Goal: Task Accomplishment & Management: Manage account settings

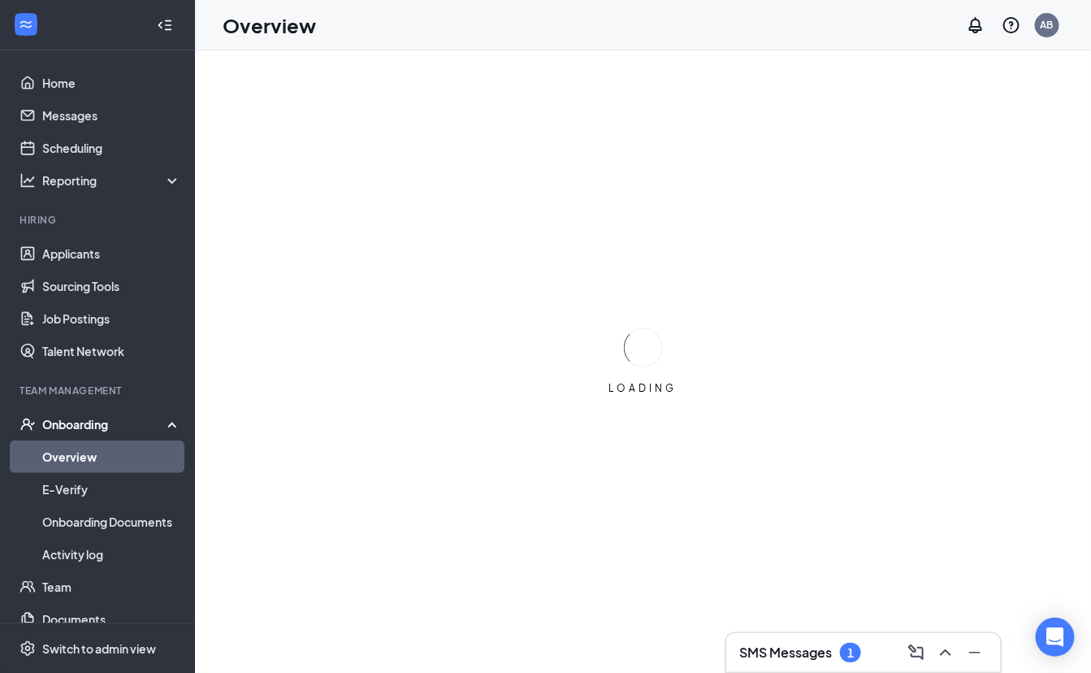
click at [797, 639] on div "SMS Messages 1" at bounding box center [863, 652] width 249 height 26
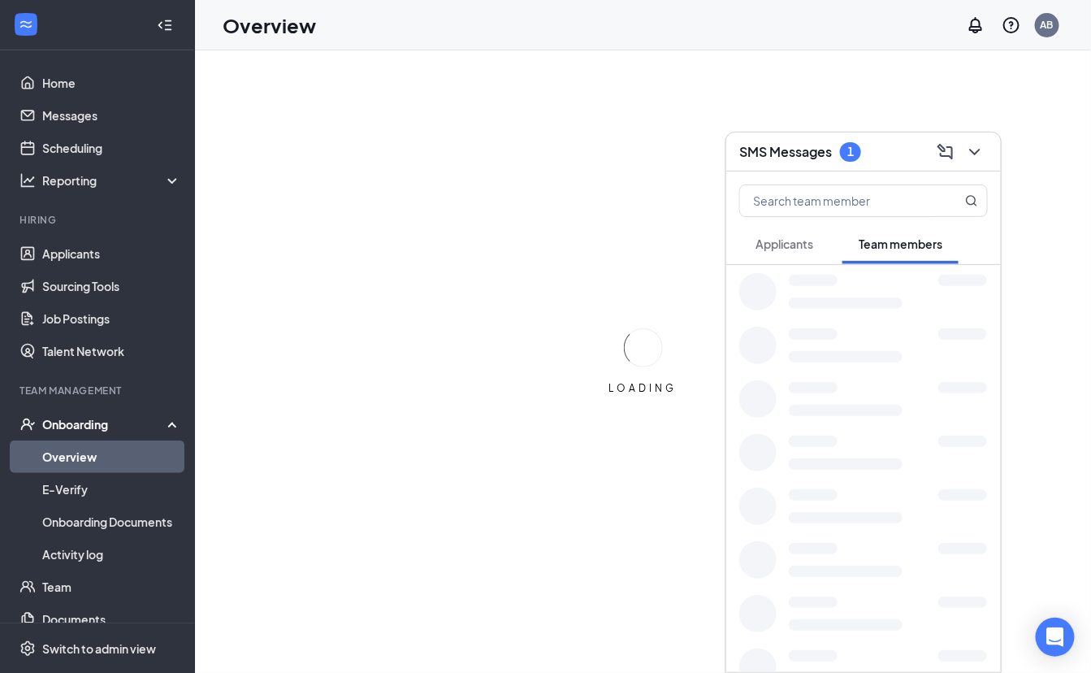
click at [797, 640] on div at bounding box center [863, 667] width 275 height 54
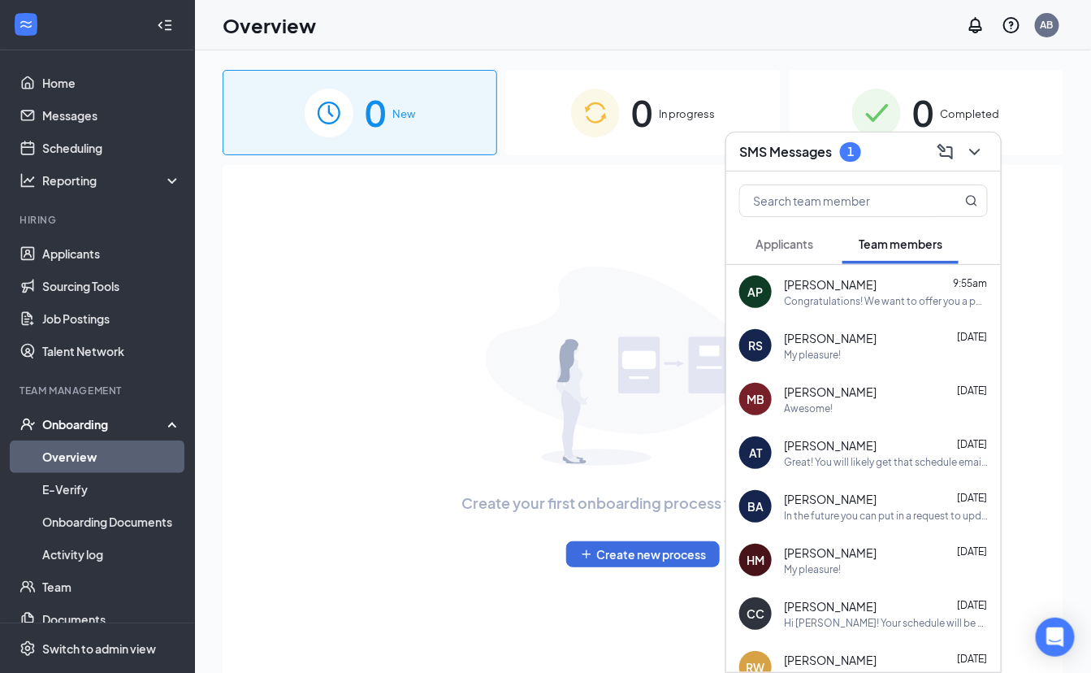
click at [794, 251] on div "Applicants" at bounding box center [784, 244] width 58 height 16
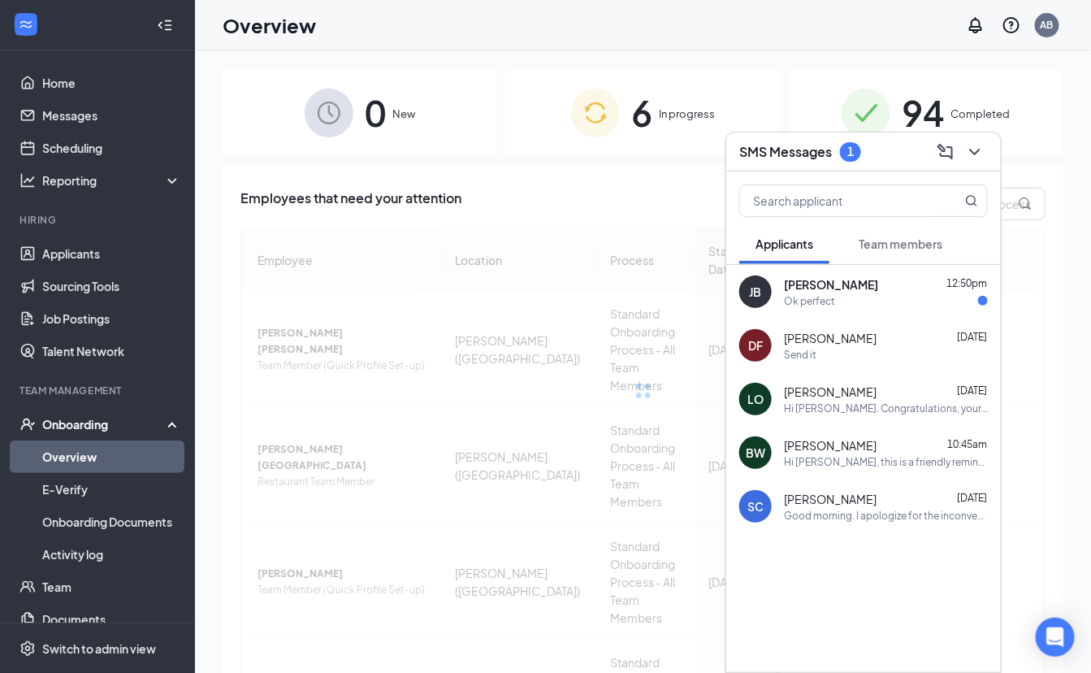
click at [906, 304] on div "Ok perfect" at bounding box center [886, 301] width 204 height 14
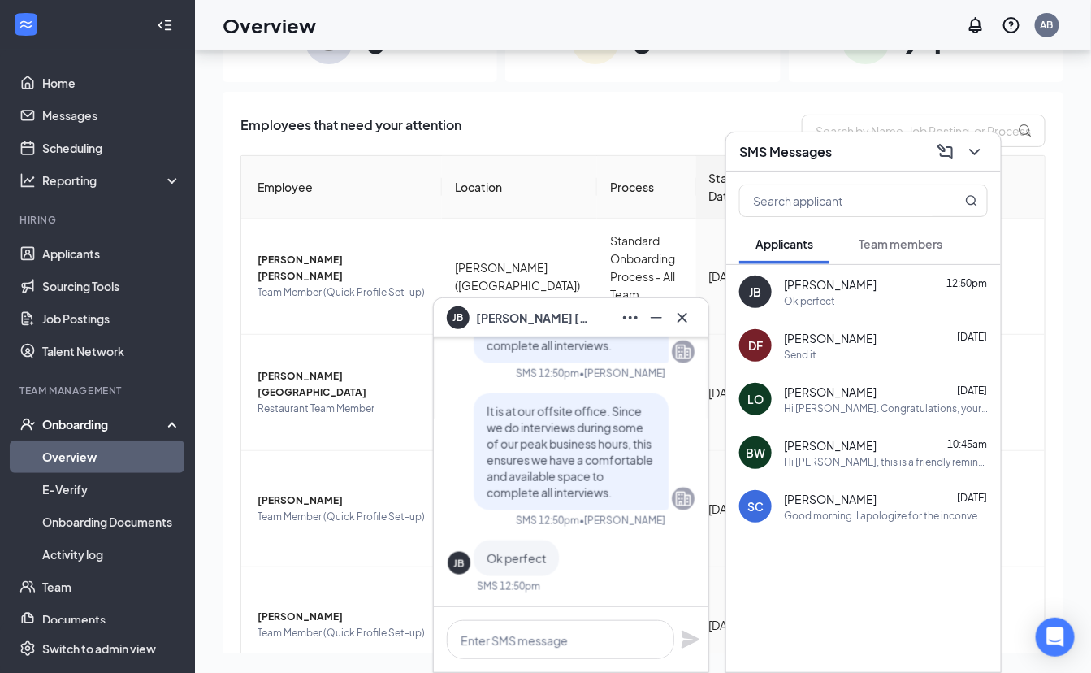
scroll to position [72, 0]
click at [686, 318] on icon "Cross" at bounding box center [682, 317] width 19 height 19
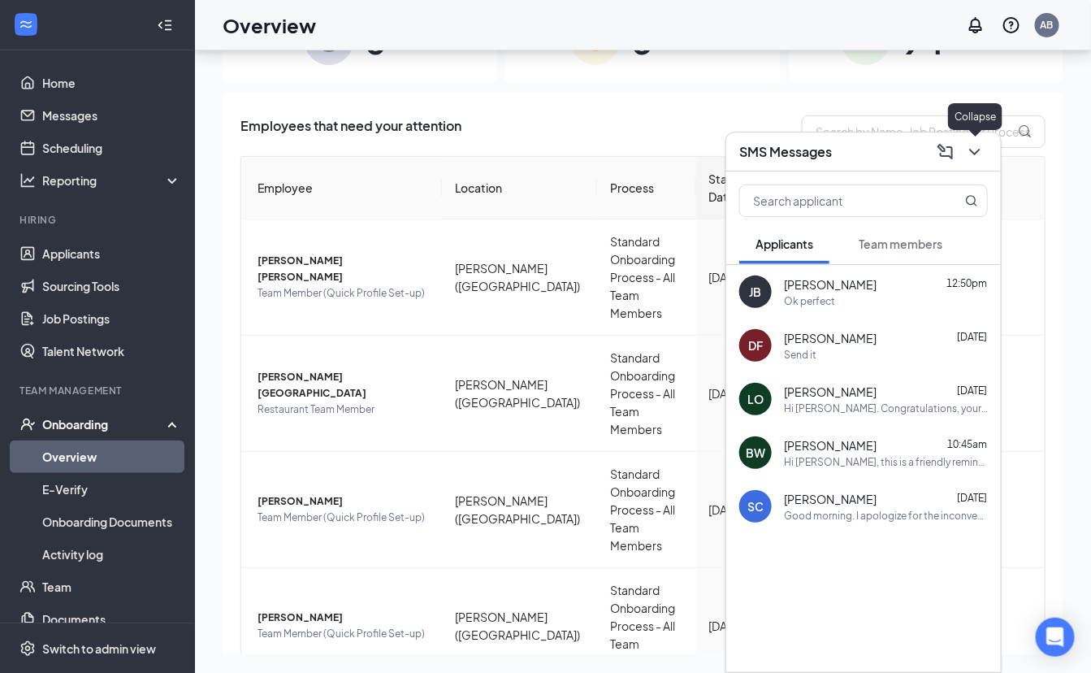
click at [976, 155] on icon "ChevronDown" at bounding box center [974, 151] width 19 height 19
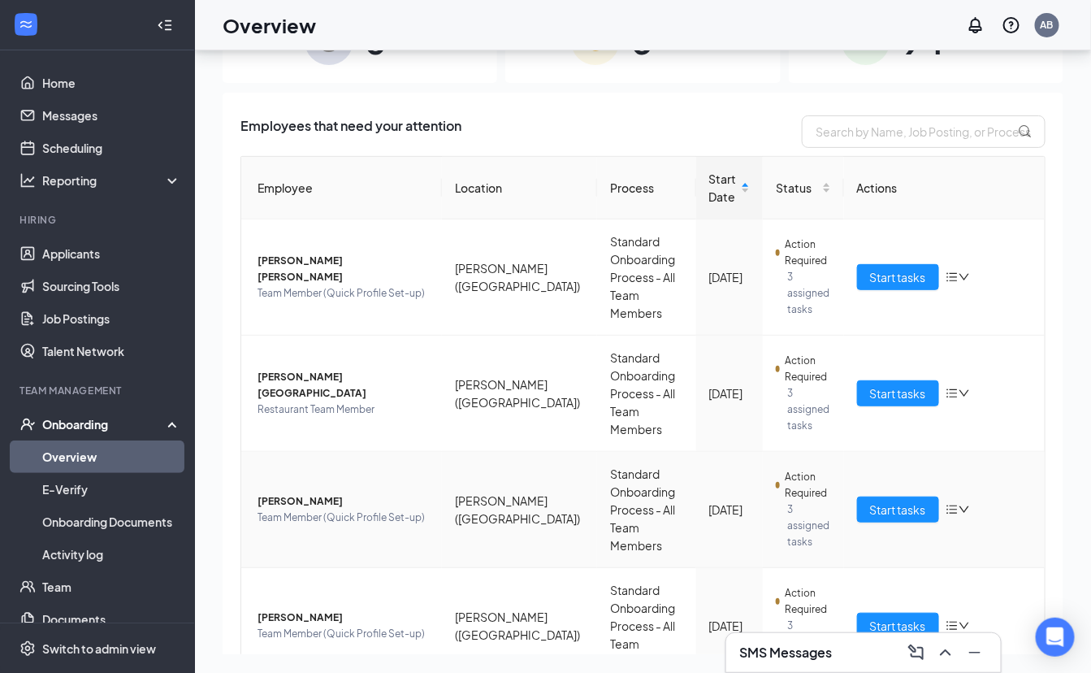
scroll to position [0, 0]
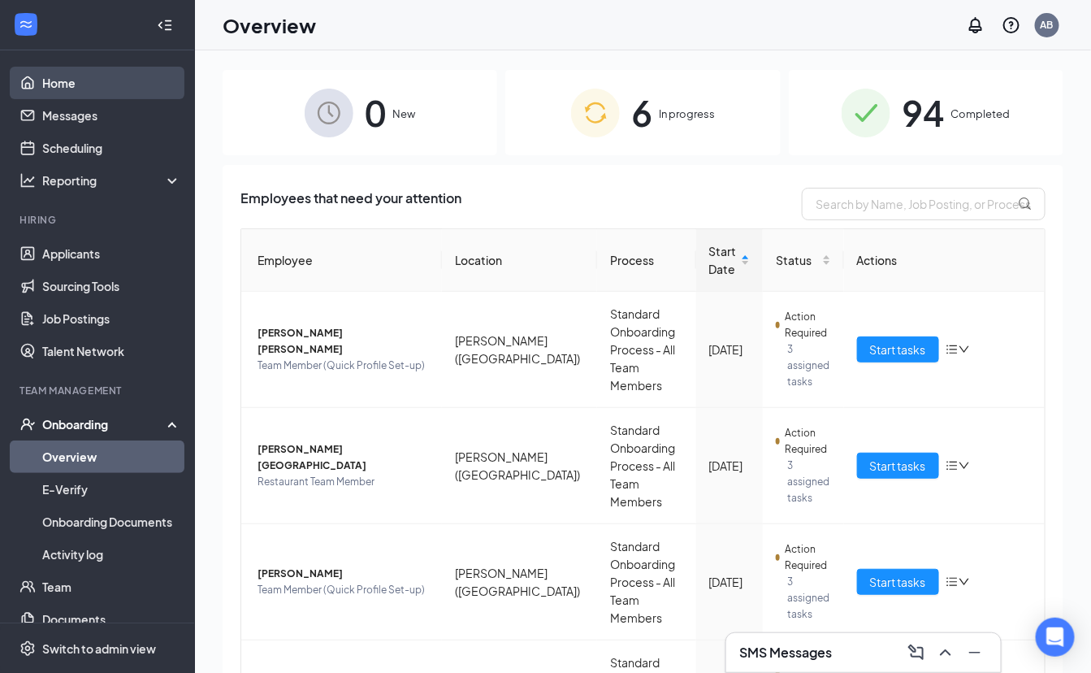
click at [91, 84] on link "Home" at bounding box center [111, 83] width 139 height 32
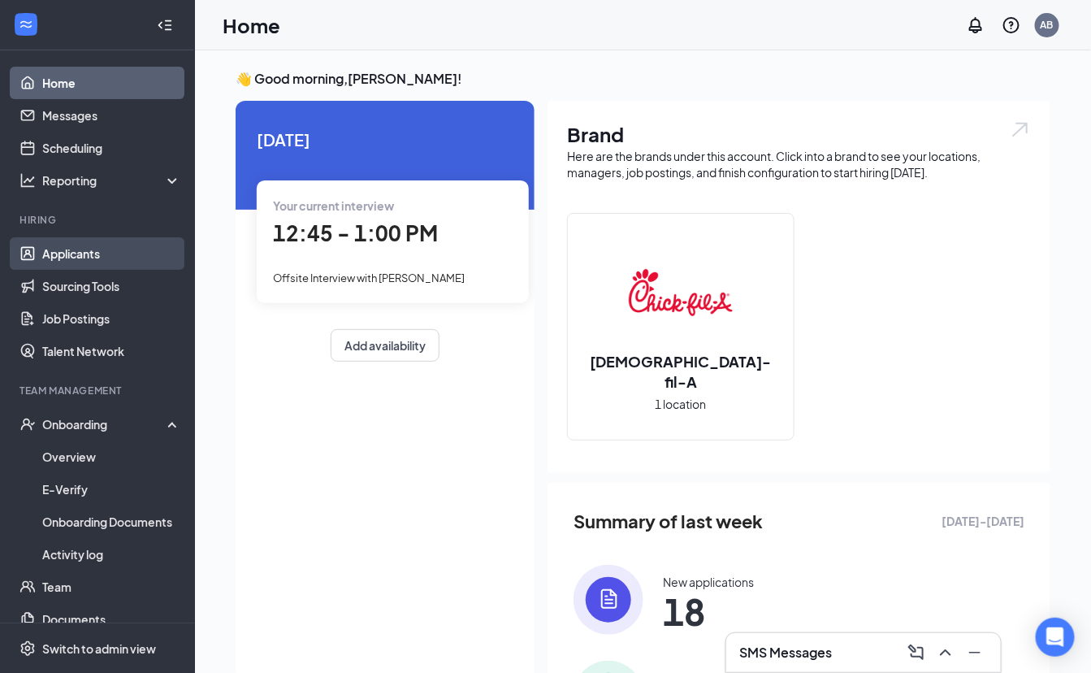
click at [145, 257] on link "Applicants" at bounding box center [111, 253] width 139 height 32
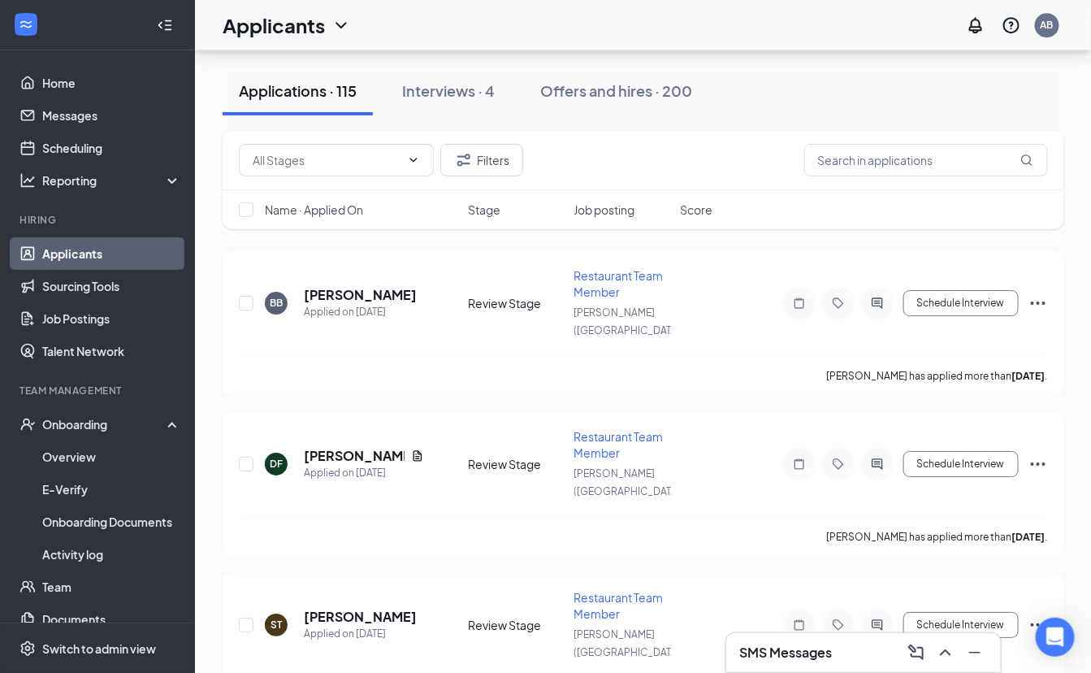
scroll to position [3723, 0]
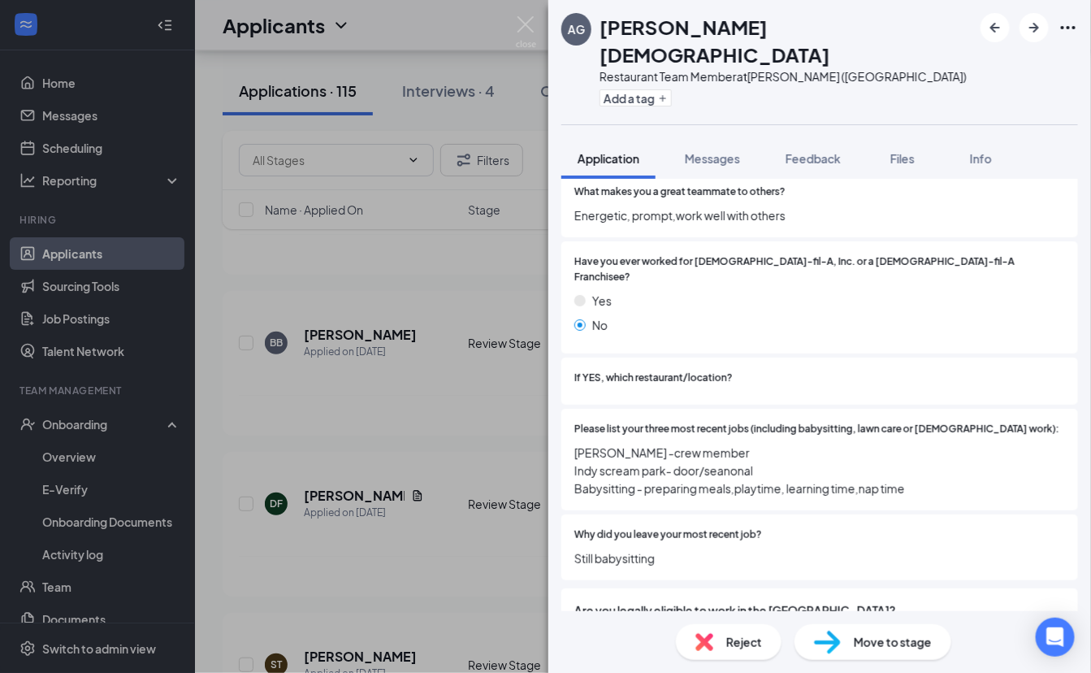
scroll to position [1458, 0]
click at [898, 151] on span "Files" at bounding box center [902, 158] width 24 height 15
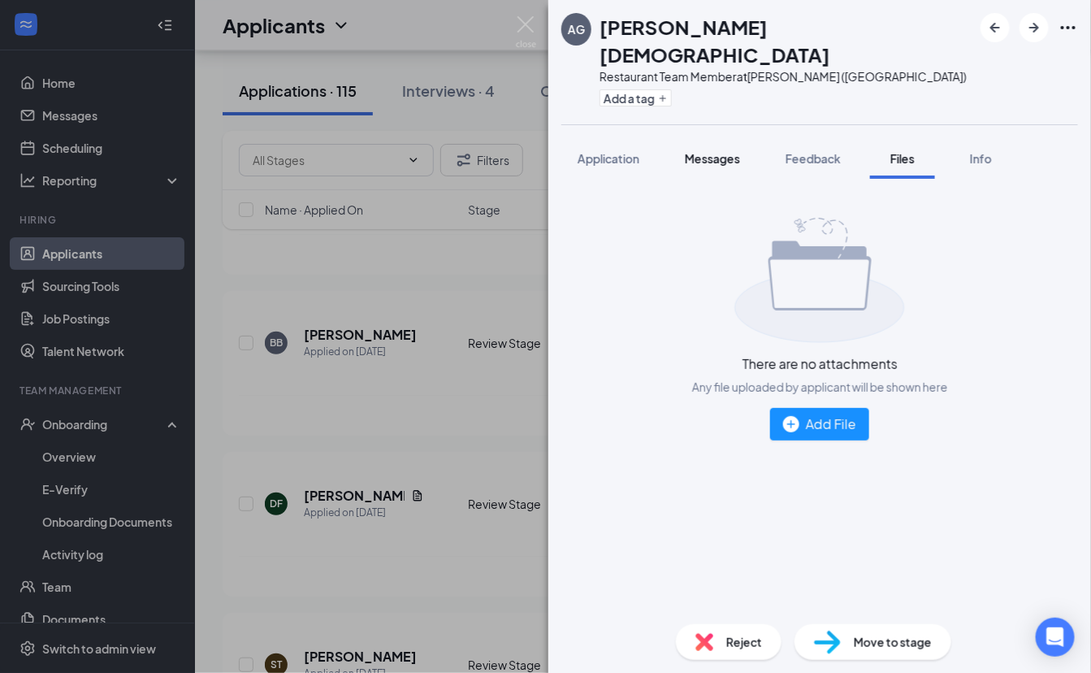
click at [725, 144] on button "Messages" at bounding box center [713, 158] width 88 height 41
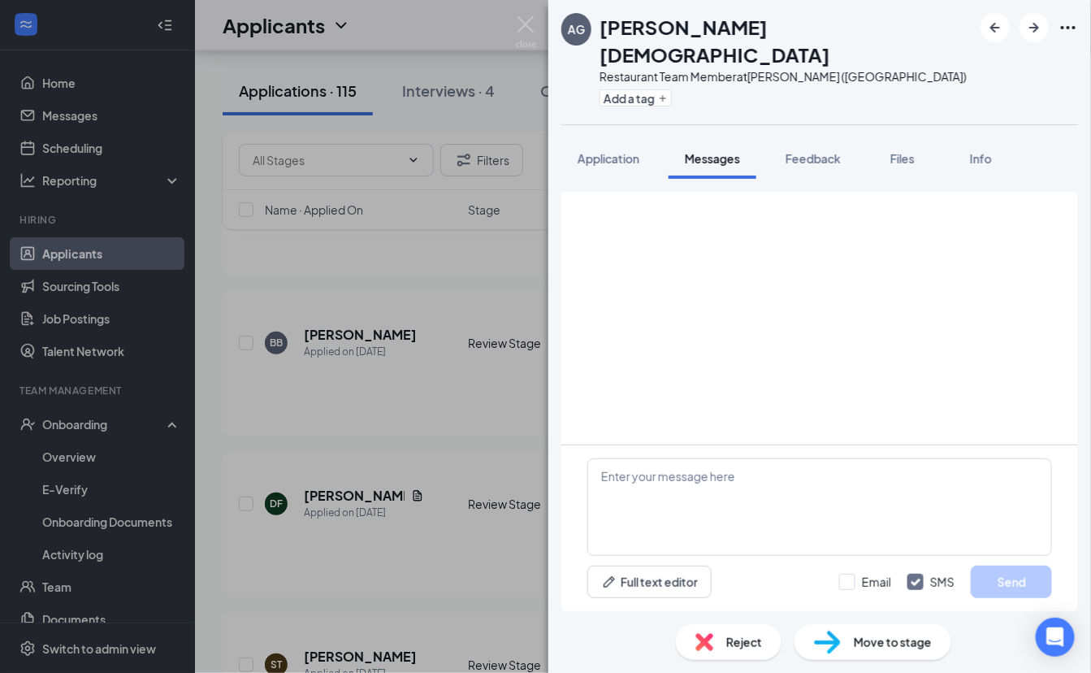
drag, startPoint x: 793, startPoint y: 131, endPoint x: 772, endPoint y: 375, distance: 245.4
click at [793, 151] on span "Feedback" at bounding box center [812, 158] width 55 height 15
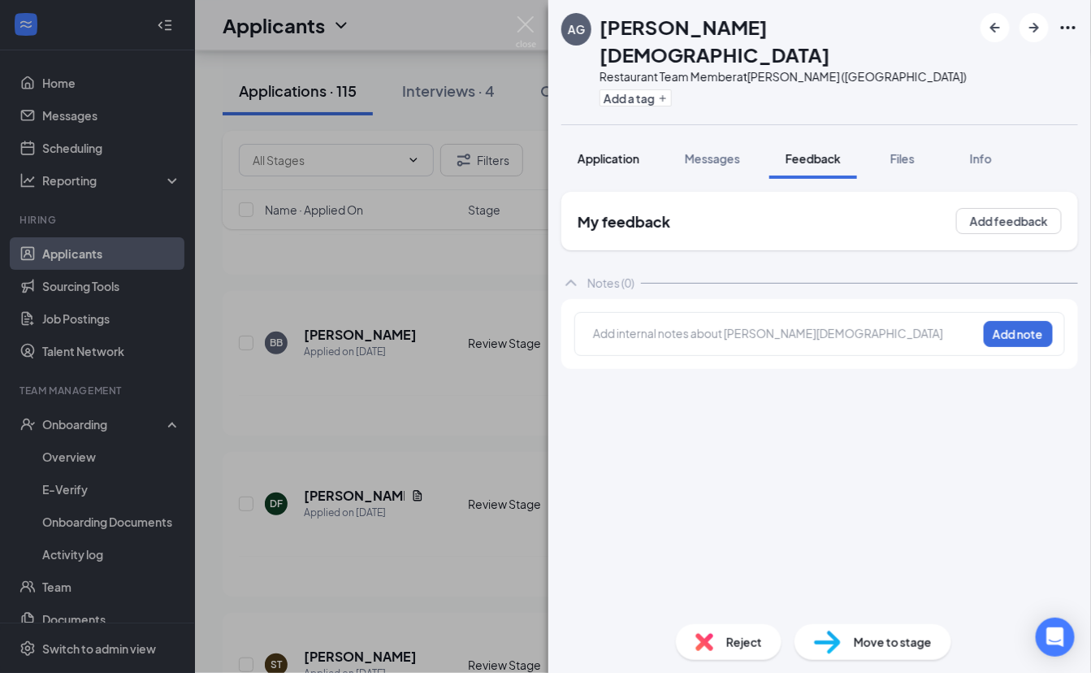
click at [626, 151] on span "Application" at bounding box center [609, 158] width 62 height 15
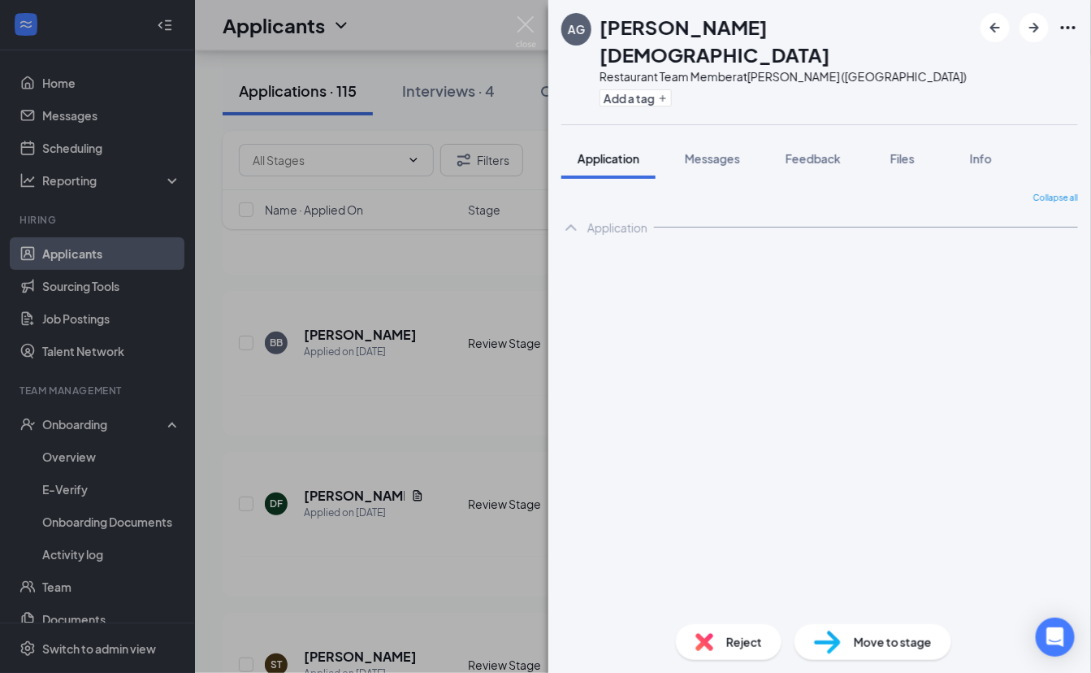
click at [860, 638] on span "Move to stage" at bounding box center [893, 642] width 78 height 18
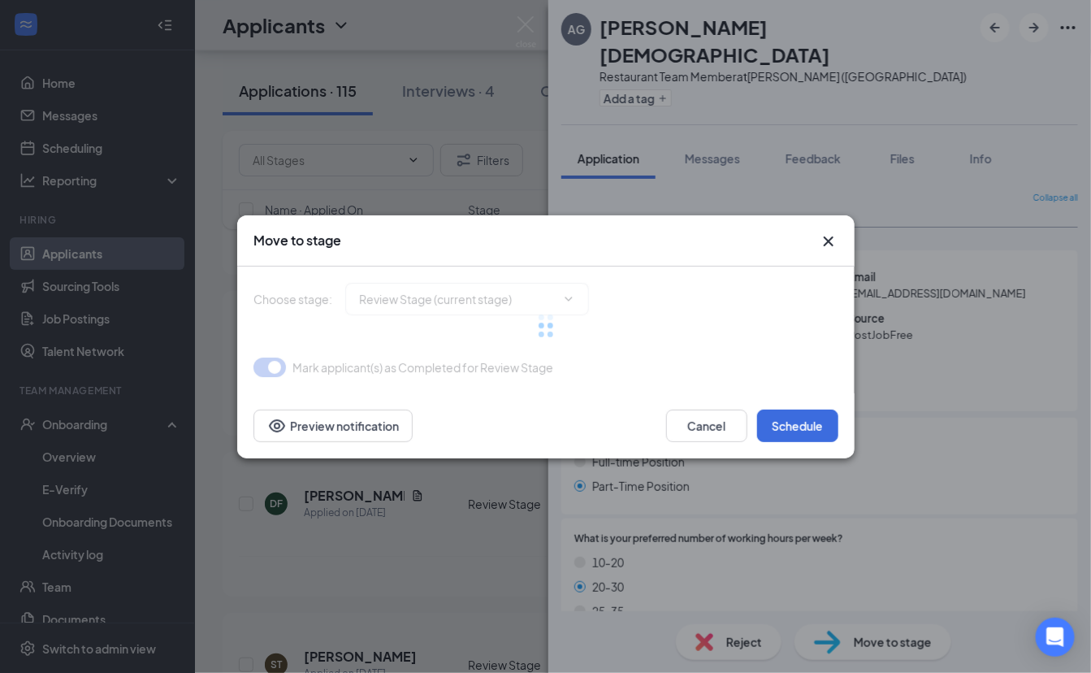
type input "Offsite Interview (next stage)"
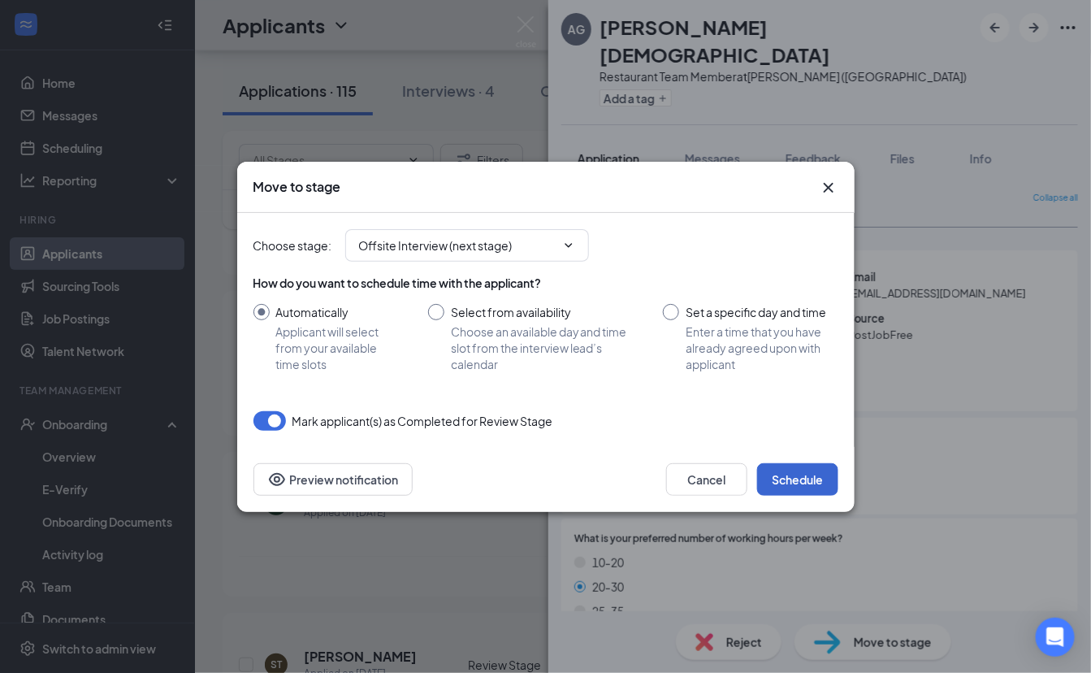
click at [790, 478] on button "Schedule" at bounding box center [797, 479] width 81 height 32
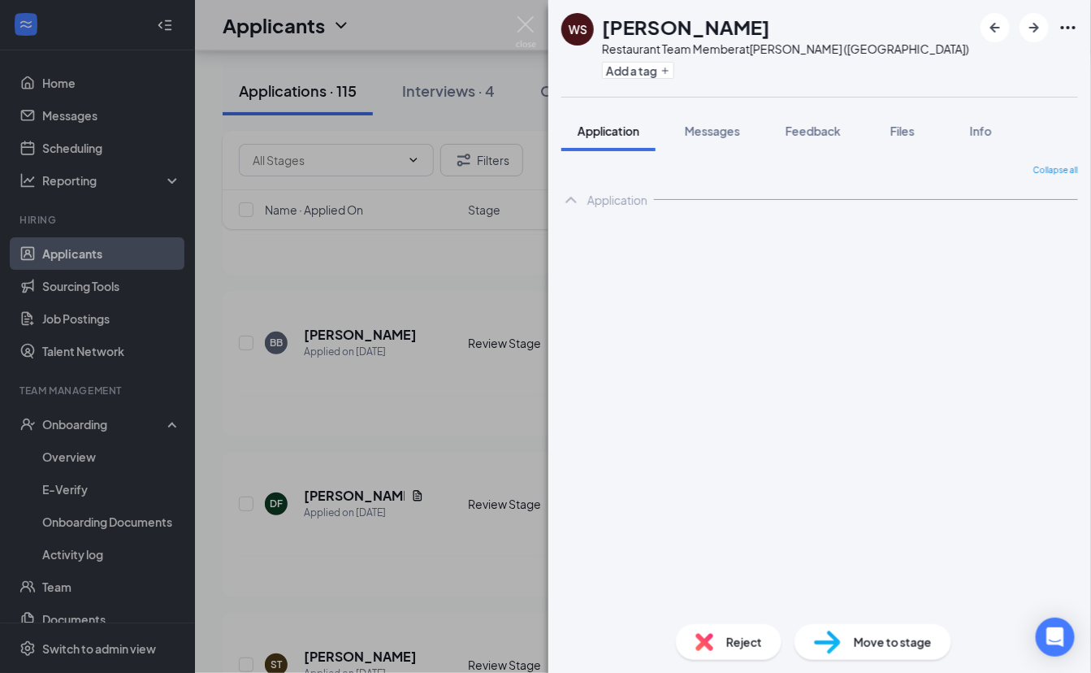
click at [398, 394] on div "WS [PERSON_NAME] Restaurant Team Member at [GEOGRAPHIC_DATA] (IN) Add a tag App…" at bounding box center [545, 336] width 1091 height 673
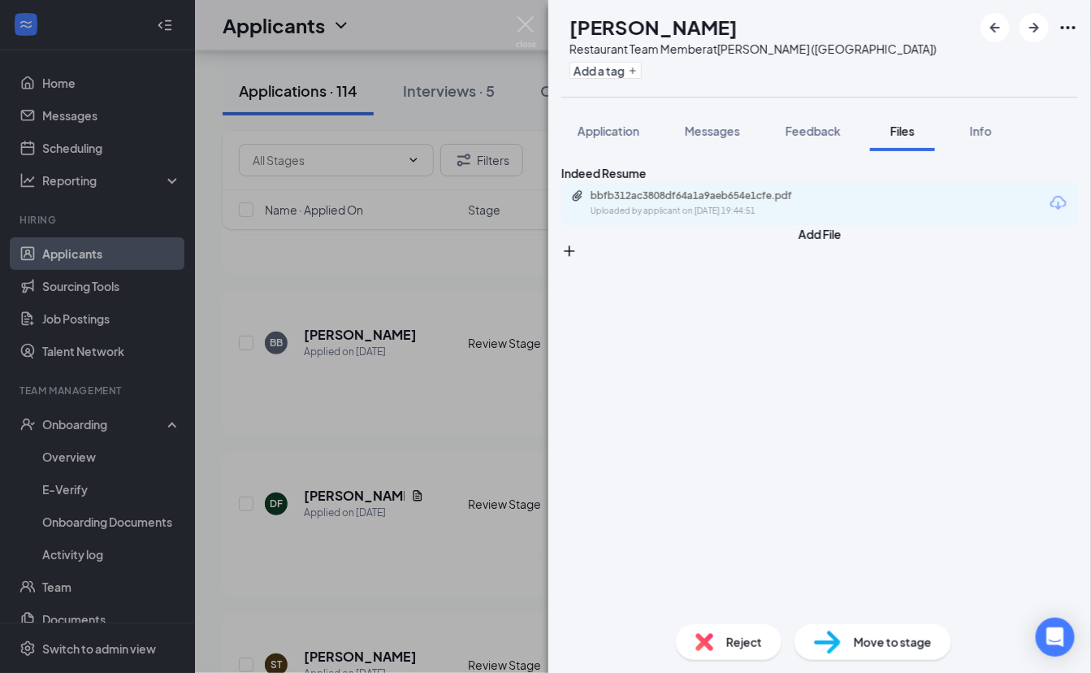
click at [702, 202] on div "bbfb312ac3808df64a1a9aeb654e1cfe.pdf" at bounding box center [704, 195] width 227 height 13
click at [626, 138] on button "Application" at bounding box center [608, 130] width 94 height 41
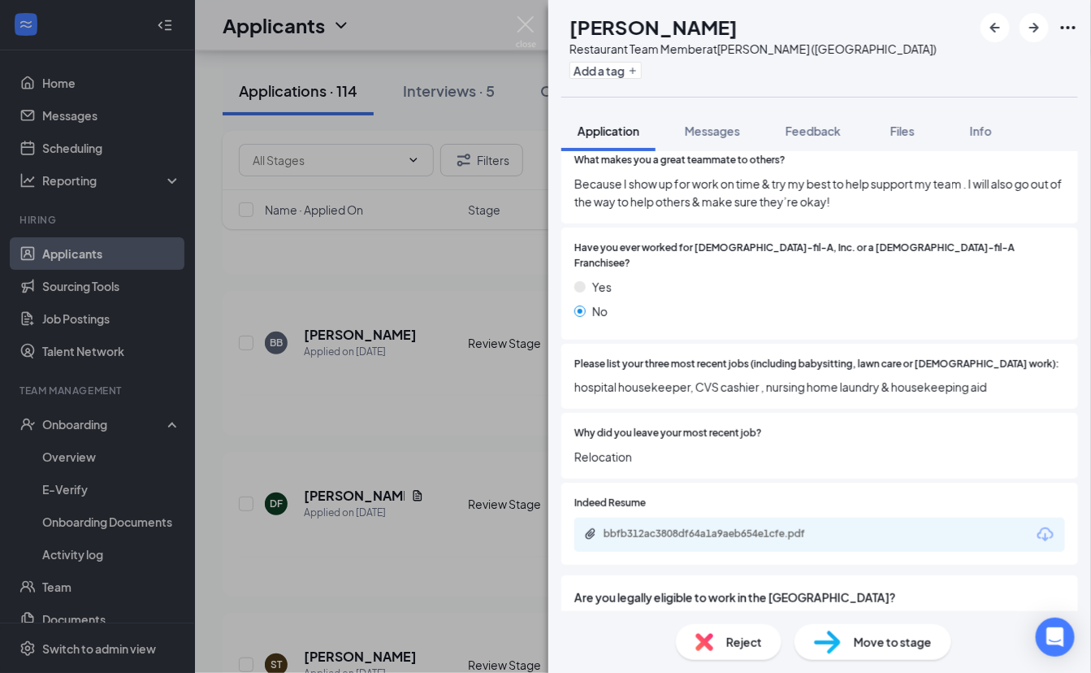
scroll to position [1539, 0]
click at [886, 630] on div "Move to stage" at bounding box center [872, 642] width 157 height 36
type input "Offsite Interview (next stage)"
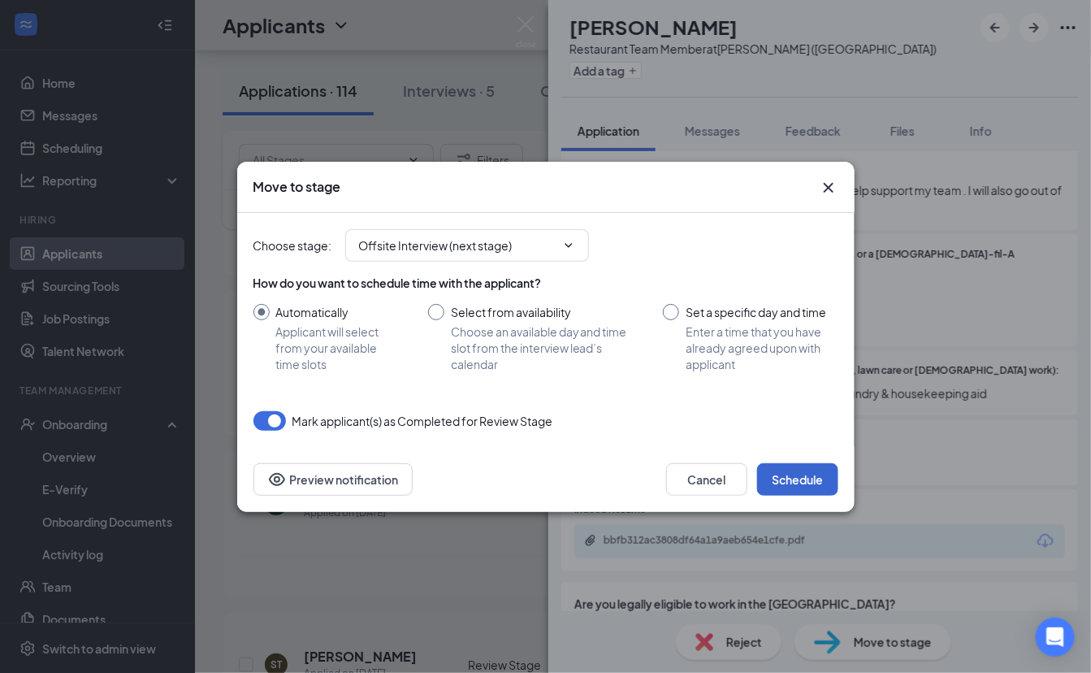
click at [785, 478] on button "Schedule" at bounding box center [797, 479] width 81 height 32
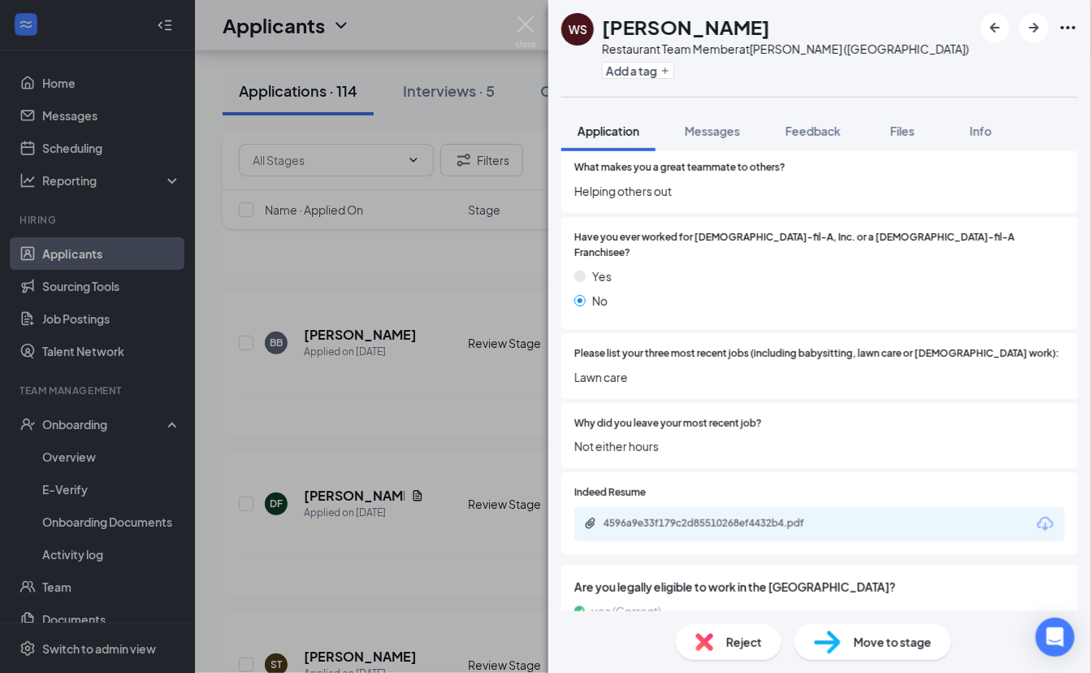
scroll to position [1401, 0]
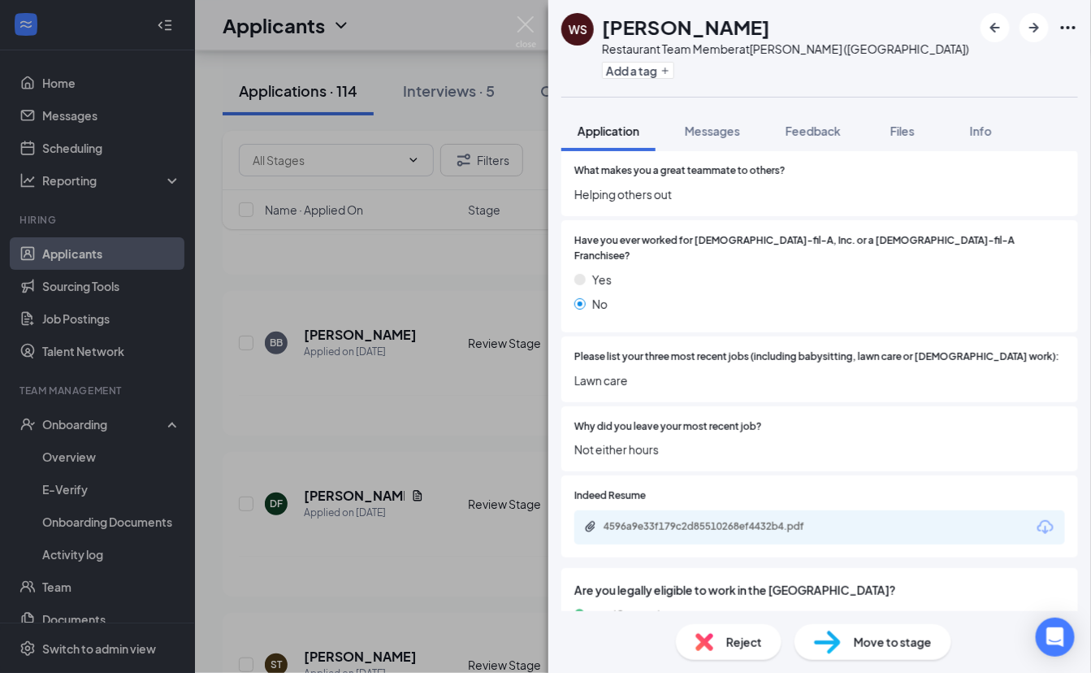
click at [396, 240] on div "WS [PERSON_NAME] Restaurant Team Member at [GEOGRAPHIC_DATA] (IN) Add a tag App…" at bounding box center [545, 336] width 1091 height 673
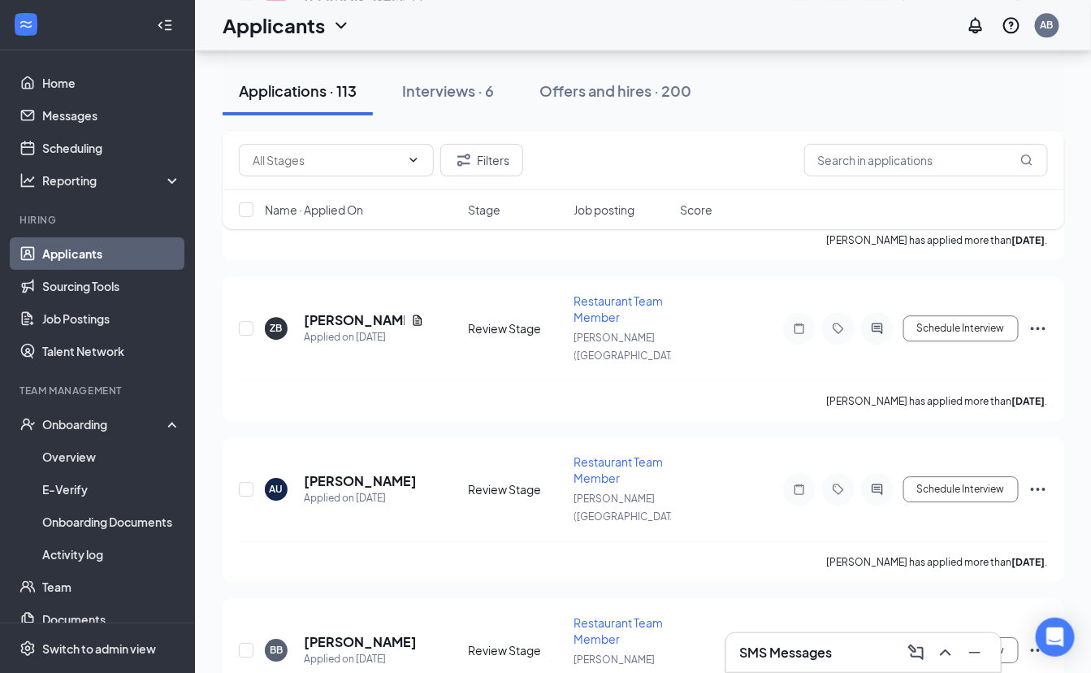
scroll to position [3414, 0]
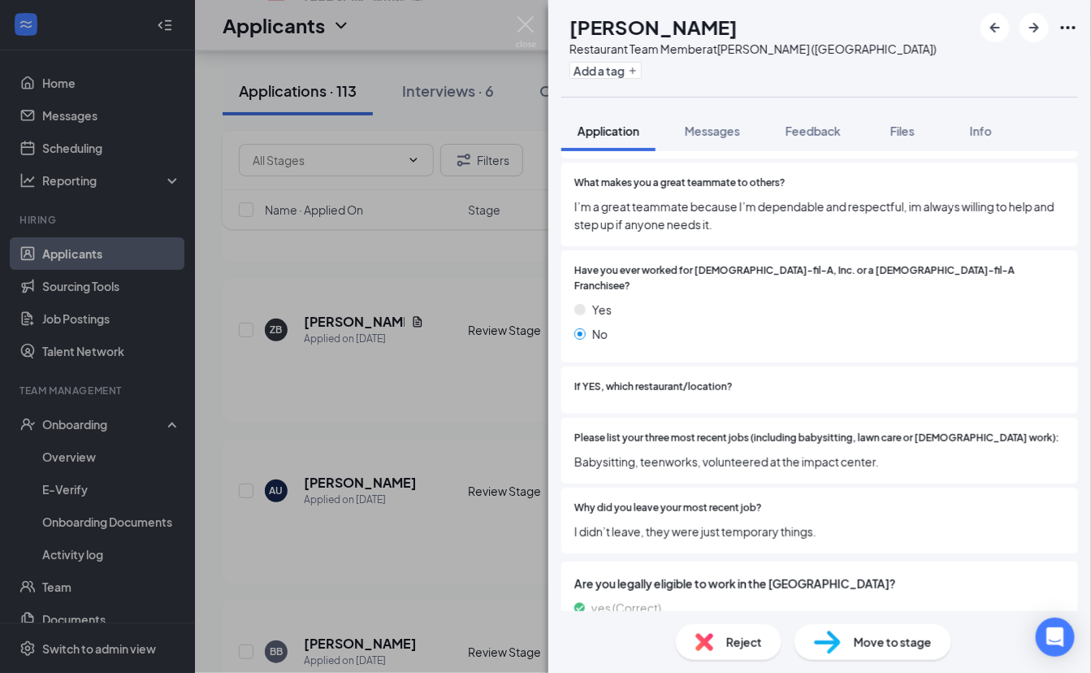
scroll to position [1458, 0]
click at [876, 651] on div "Move to stage" at bounding box center [872, 642] width 157 height 36
type input "Offsite Interview (next stage)"
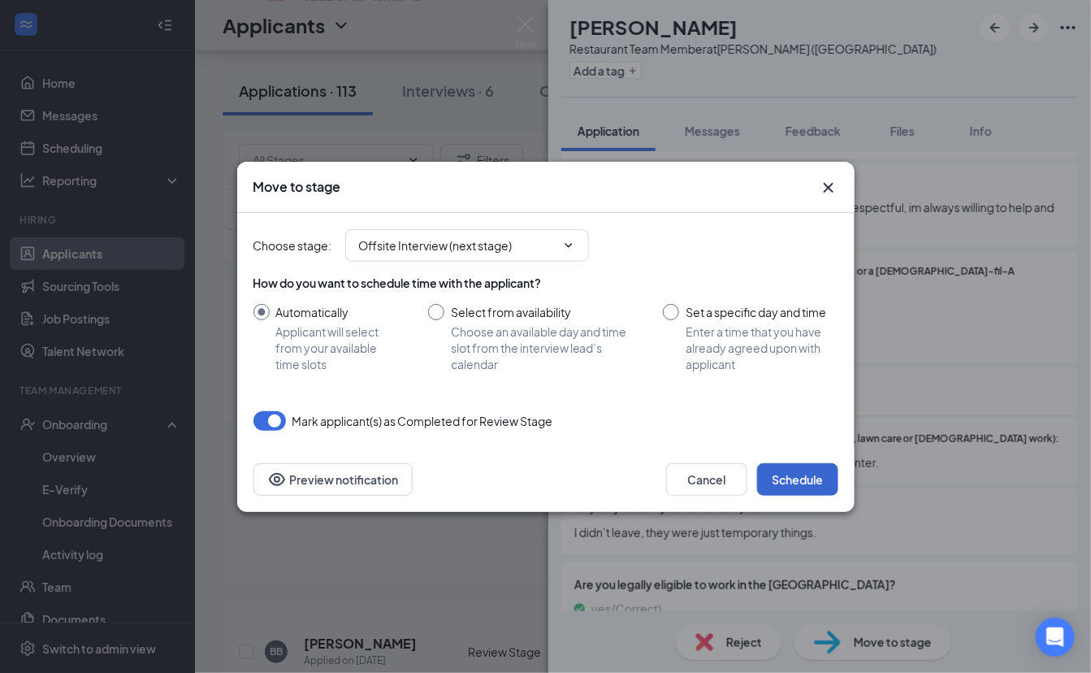
click at [807, 488] on button "Schedule" at bounding box center [797, 479] width 81 height 32
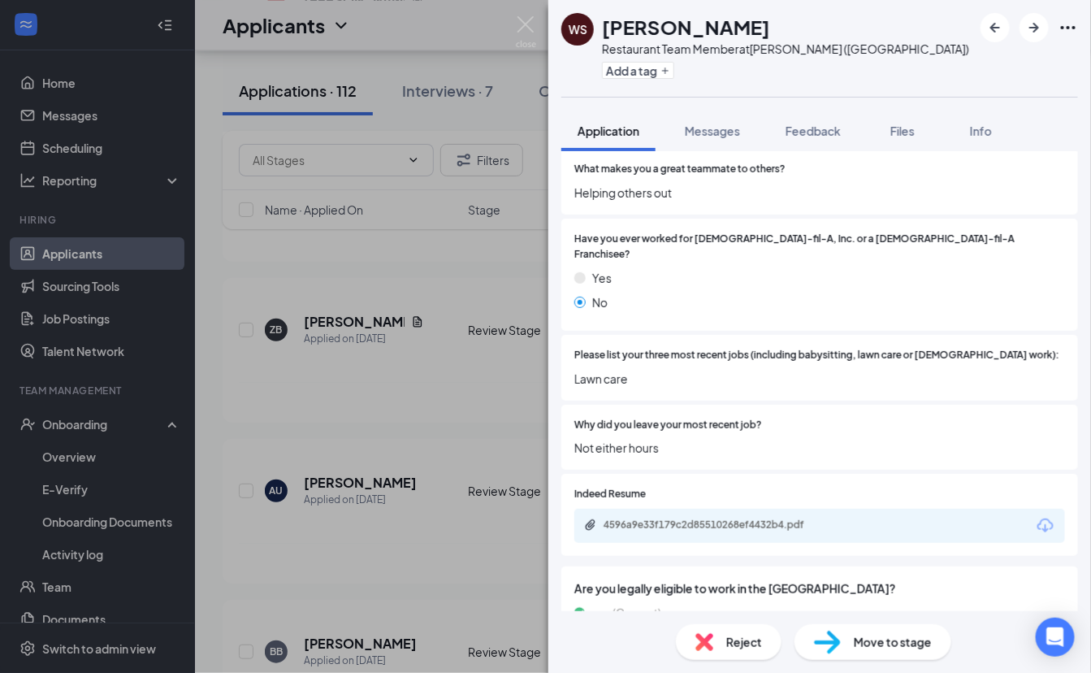
click at [422, 290] on div "WS [PERSON_NAME] Restaurant Team Member at [GEOGRAPHIC_DATA] (IN) Add a tag App…" at bounding box center [545, 336] width 1091 height 673
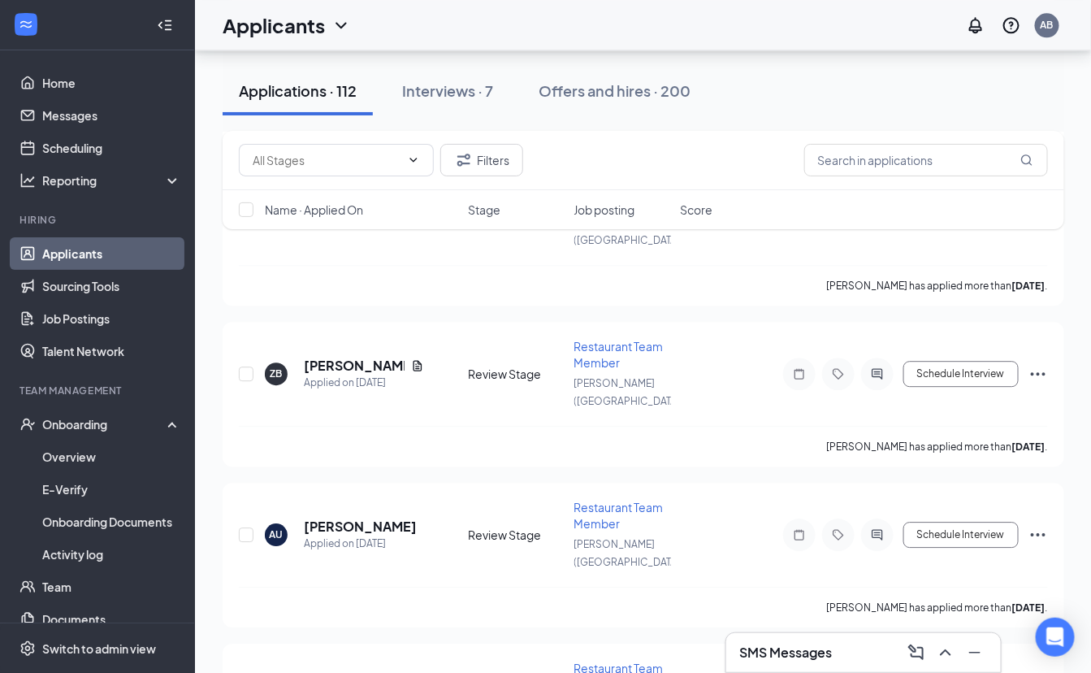
scroll to position [3365, 0]
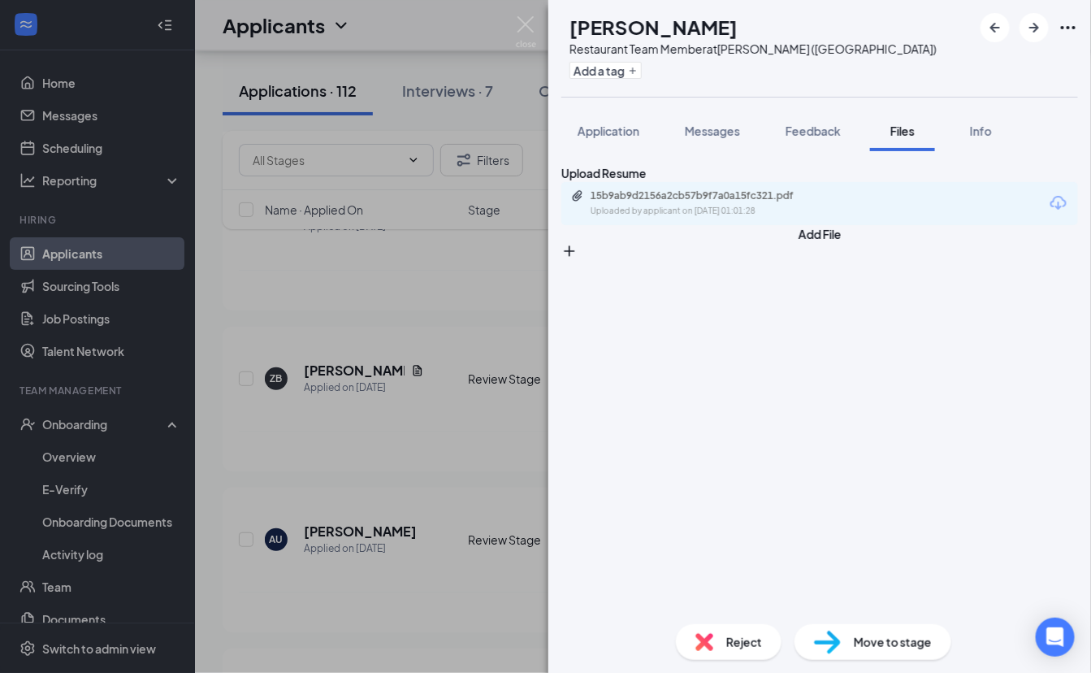
click at [716, 218] on div "Uploaded by applicant on [DATE] 01:01:28" at bounding box center [713, 211] width 244 height 13
click at [627, 123] on span "Application" at bounding box center [609, 130] width 62 height 15
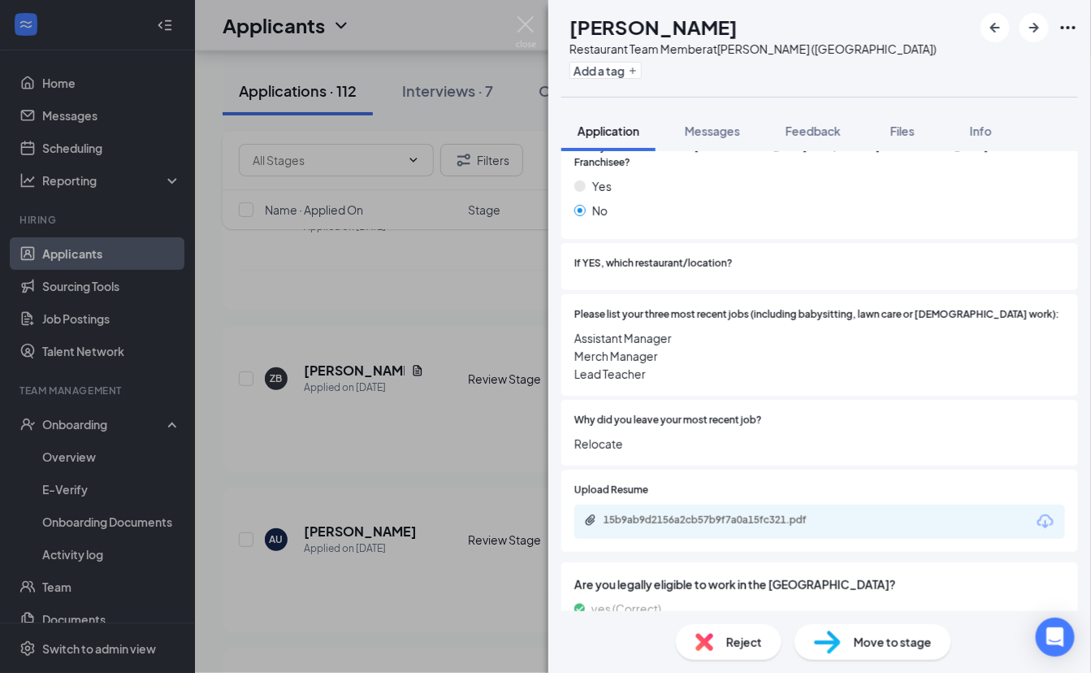
scroll to position [1546, 0]
click at [850, 633] on div "Move to stage" at bounding box center [872, 642] width 157 height 36
type input "Offsite Interview (next stage)"
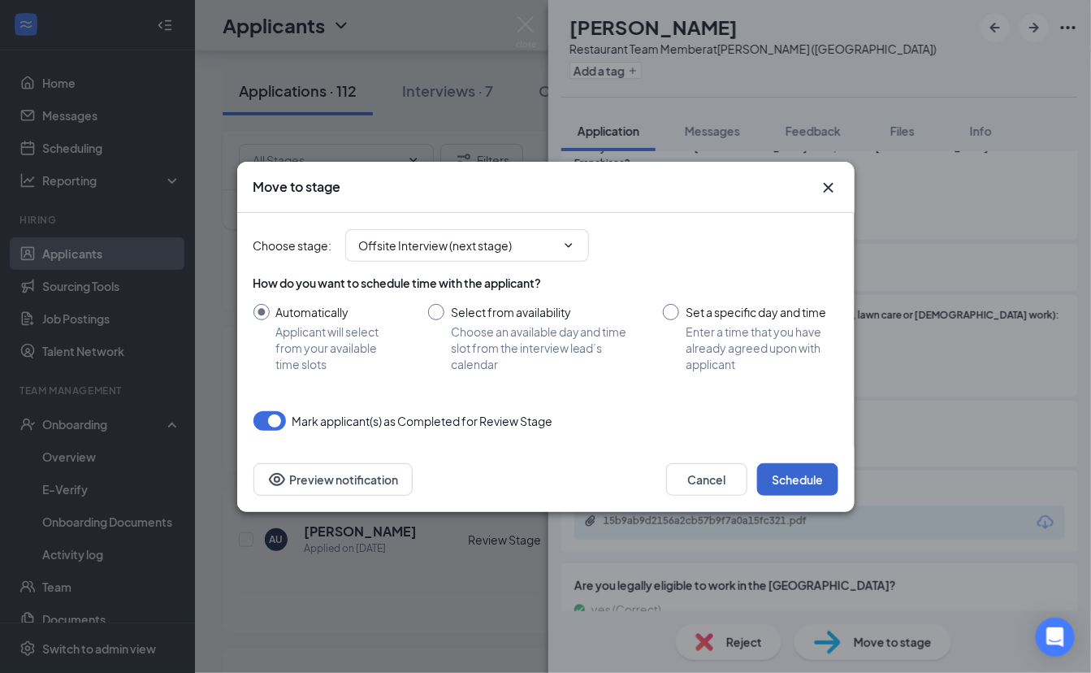
click at [794, 479] on button "Schedule" at bounding box center [797, 479] width 81 height 32
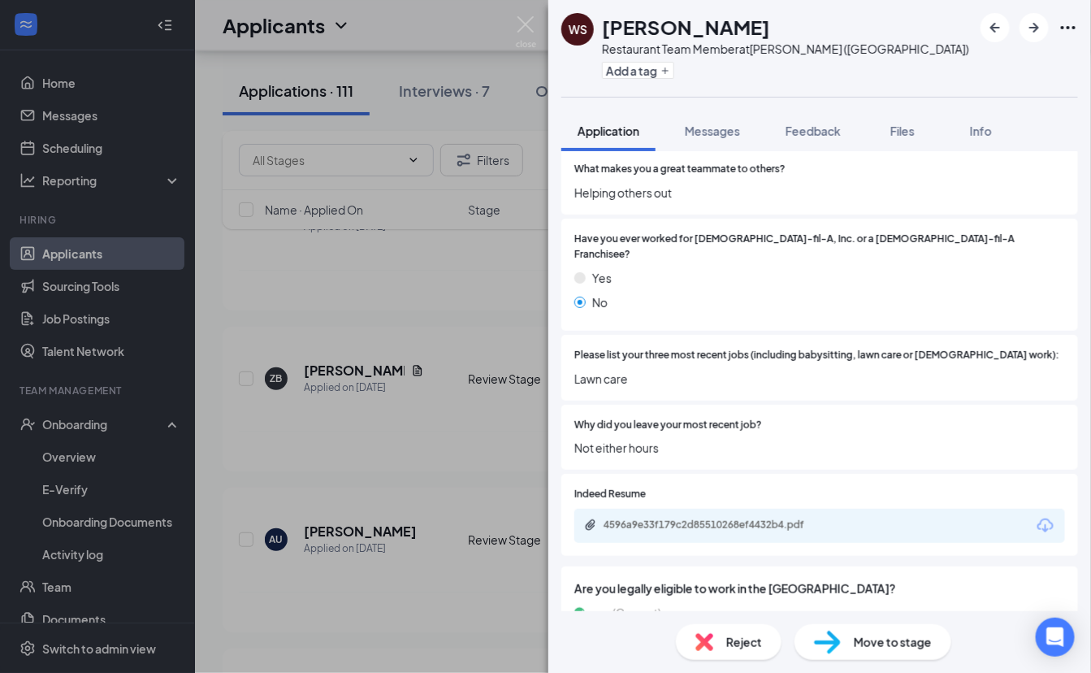
click at [380, 240] on div "WS [PERSON_NAME] Restaurant Team Member at [GEOGRAPHIC_DATA] (IN) Add a tag App…" at bounding box center [545, 336] width 1091 height 673
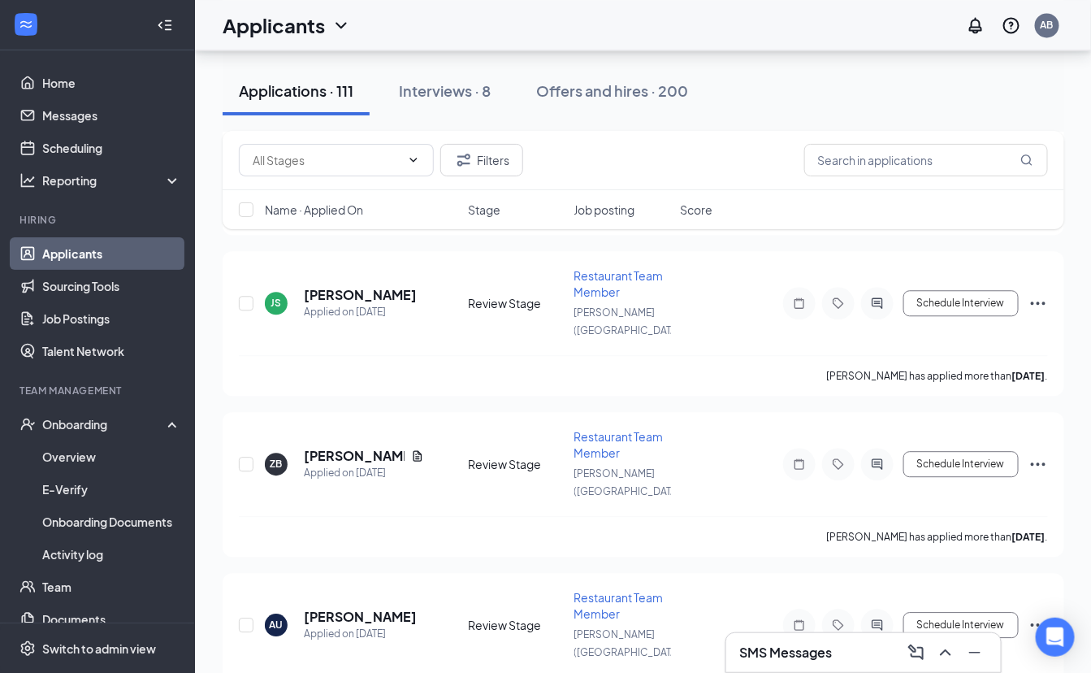
scroll to position [3274, 0]
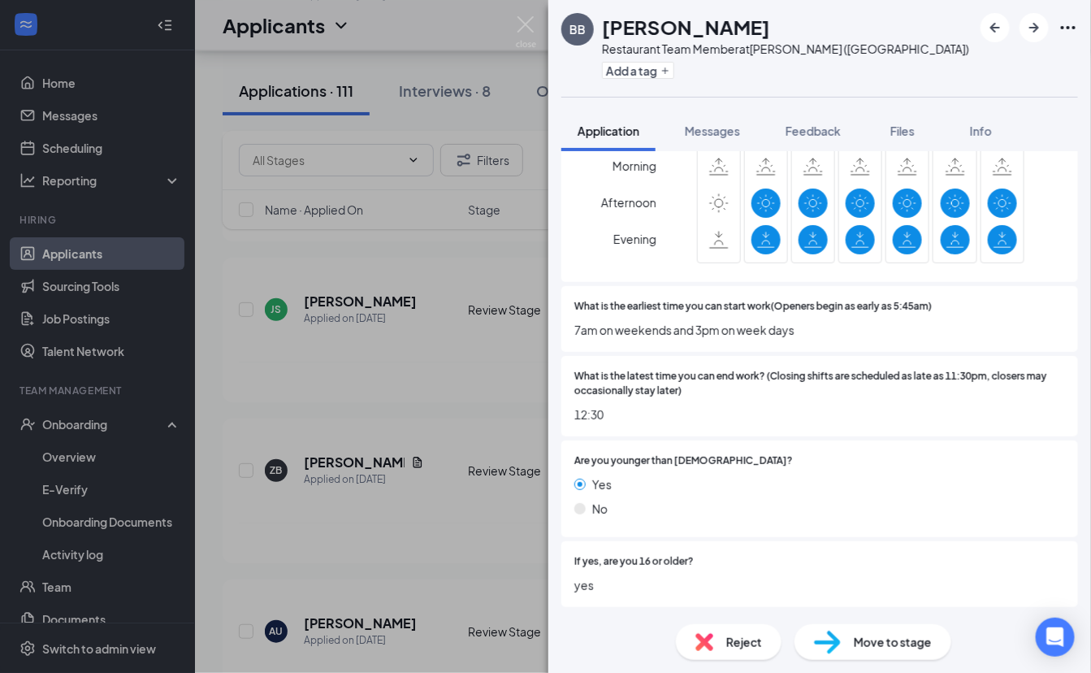
scroll to position [392, 0]
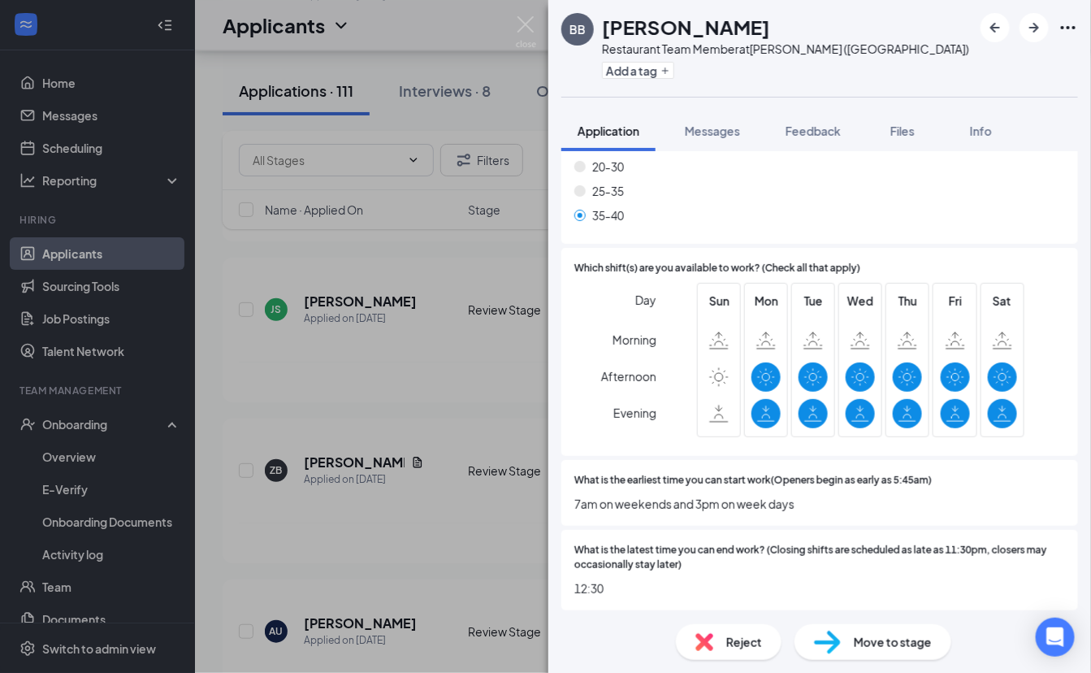
click at [847, 646] on div "Move to stage" at bounding box center [872, 642] width 157 height 36
type input "Offsite Interview (next stage)"
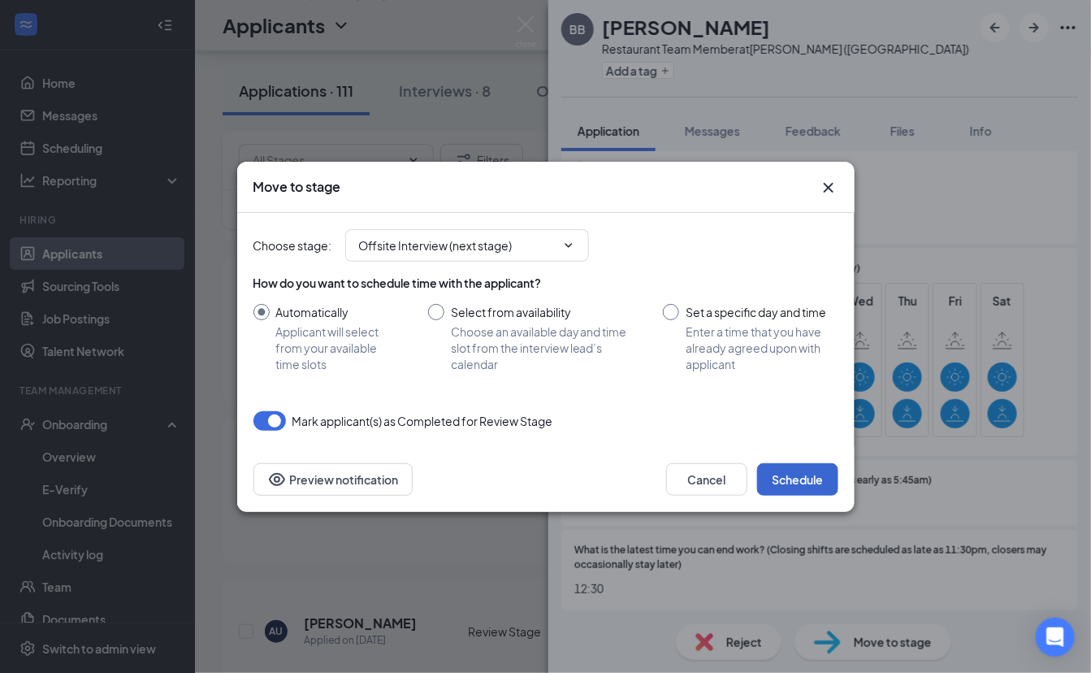
click at [789, 469] on button "Schedule" at bounding box center [797, 479] width 81 height 32
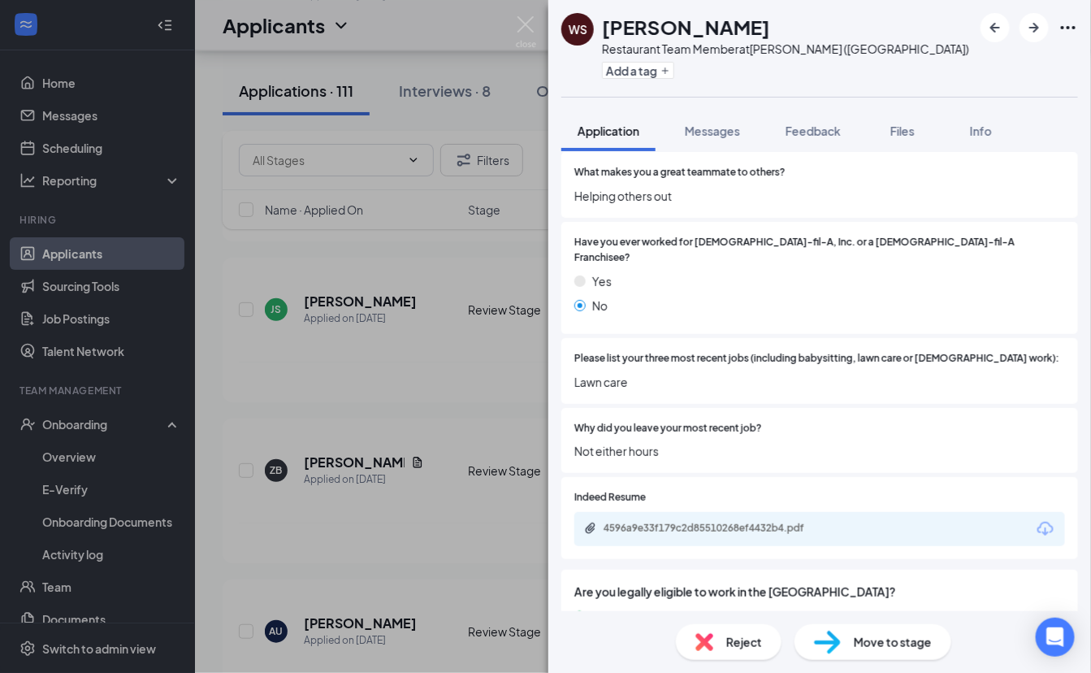
scroll to position [1400, 0]
click at [822, 137] on div "Feedback" at bounding box center [812, 131] width 55 height 16
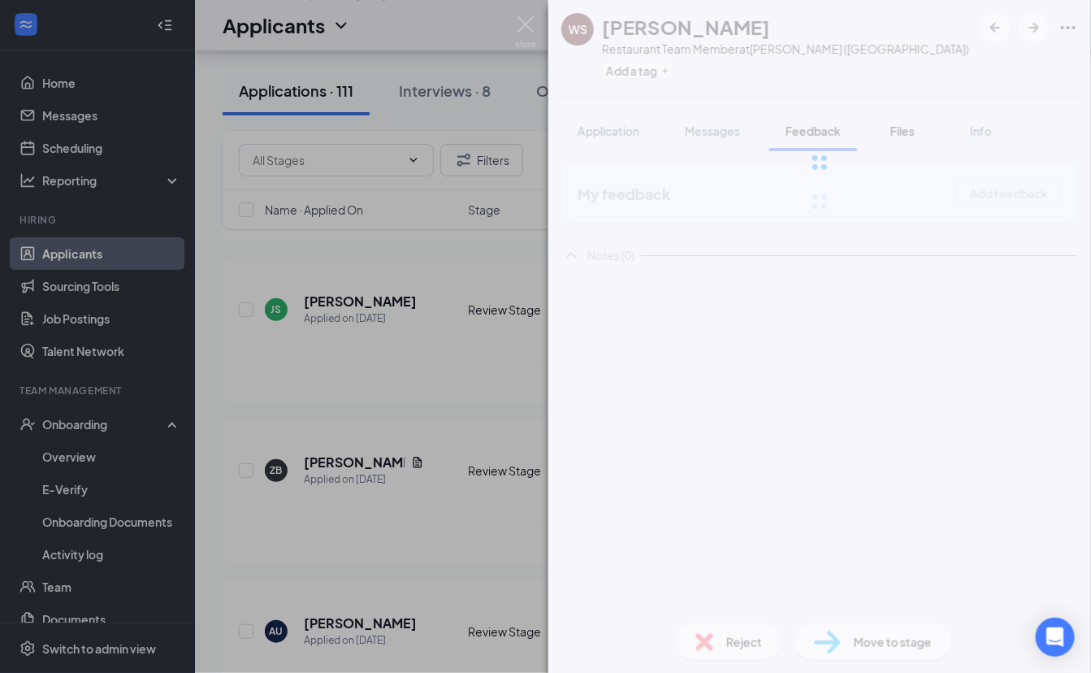
click at [901, 132] on div at bounding box center [819, 162] width 543 height 325
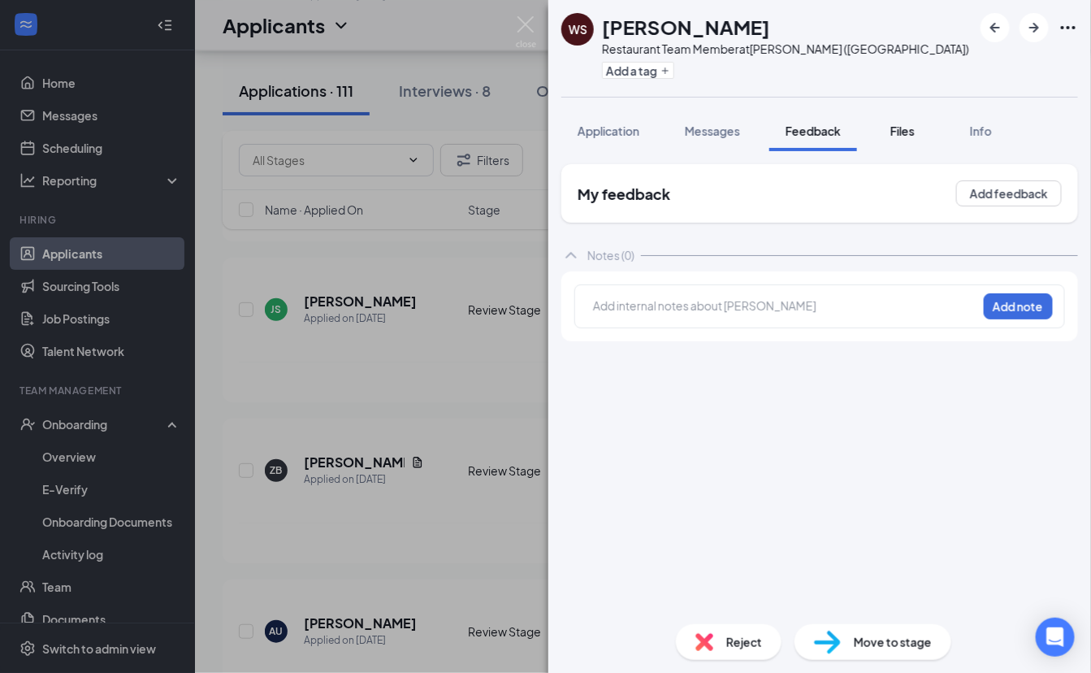
click at [898, 127] on span "Files" at bounding box center [902, 130] width 24 height 15
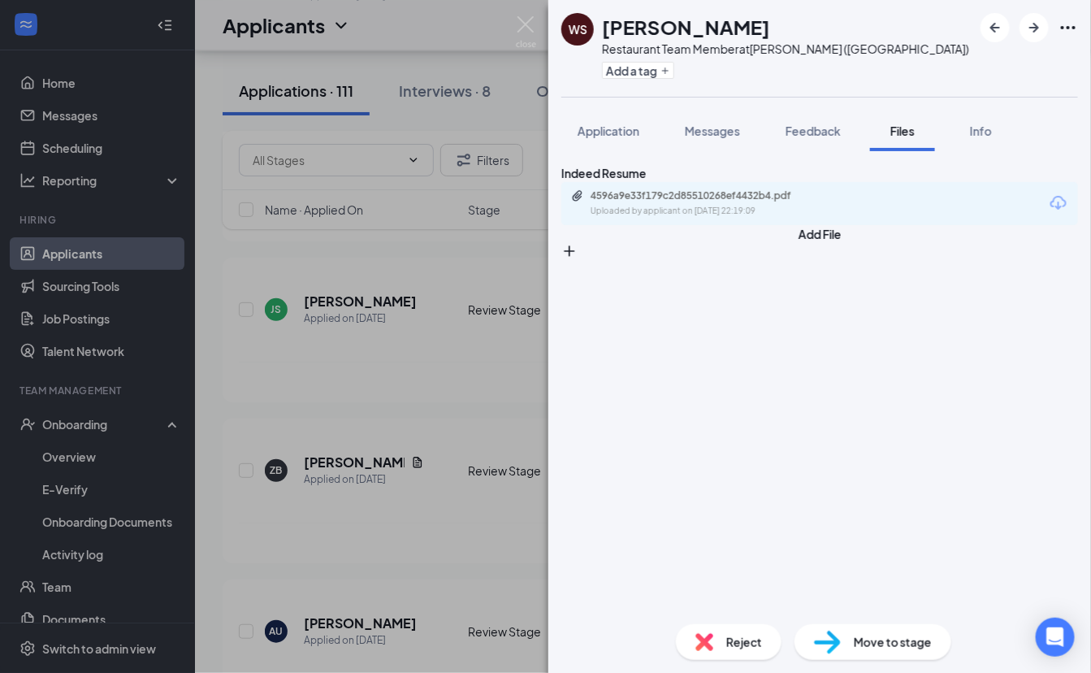
click at [702, 202] on div "4596a9e33f179c2d85510268ef4432b4.pdf" at bounding box center [704, 195] width 227 height 13
click at [524, 22] on img at bounding box center [526, 32] width 20 height 32
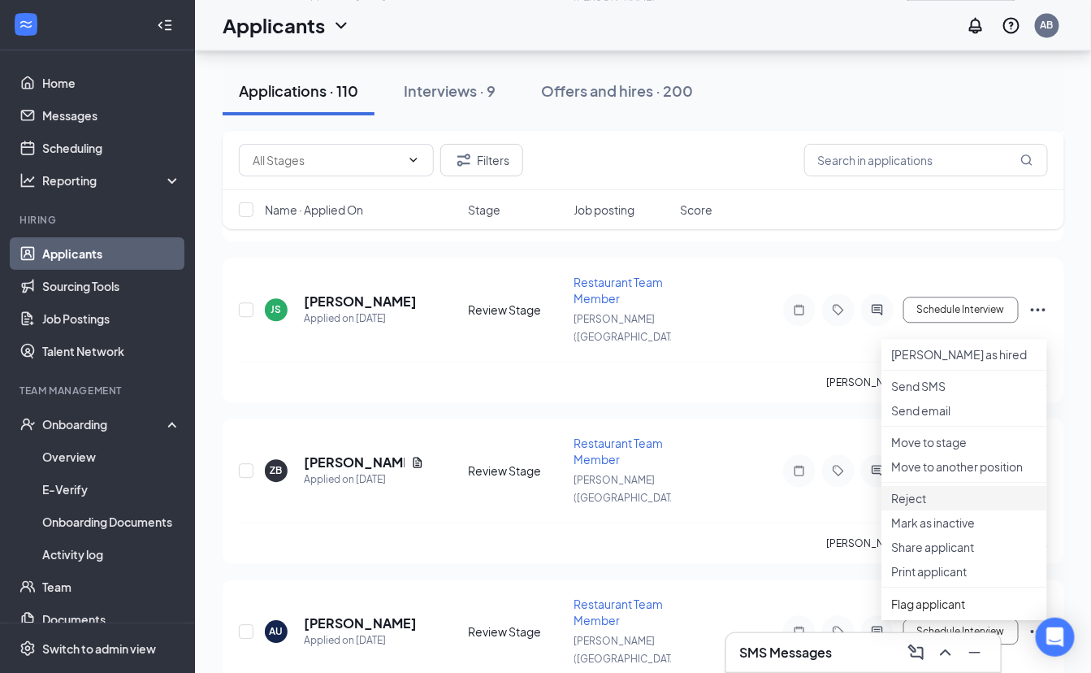
click at [922, 506] on p "Reject" at bounding box center [964, 498] width 146 height 16
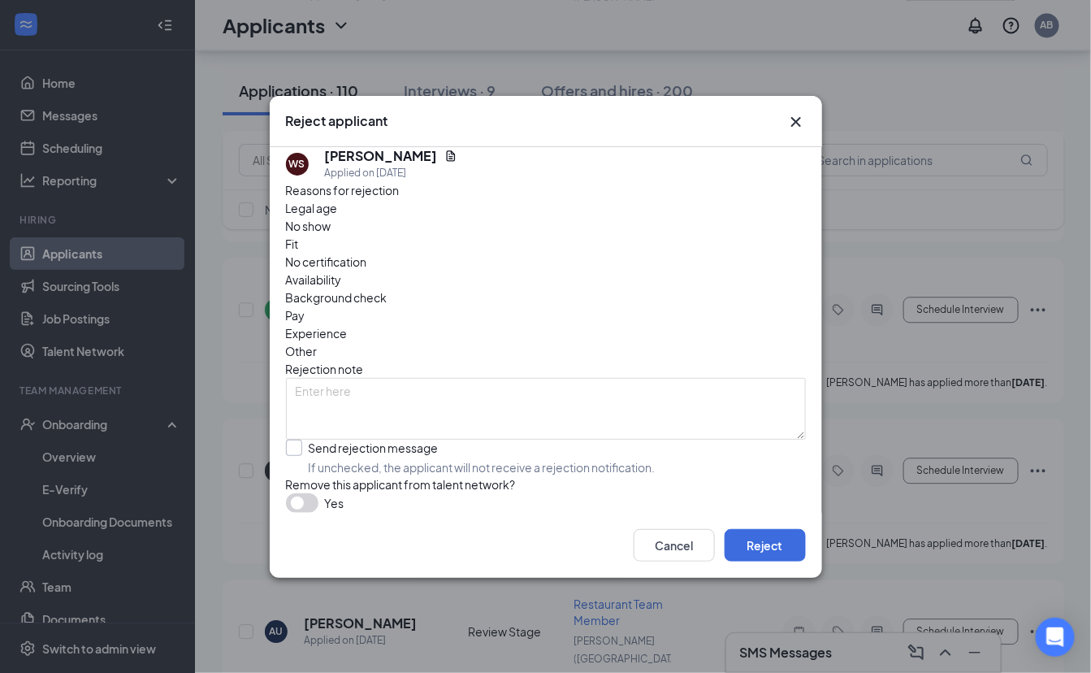
click at [296, 439] on div at bounding box center [294, 447] width 16 height 16
click at [296, 439] on input "Send rejection message If unchecked, the applicant will not receive a rejection…" at bounding box center [471, 457] width 370 height 36
checkbox input "true"
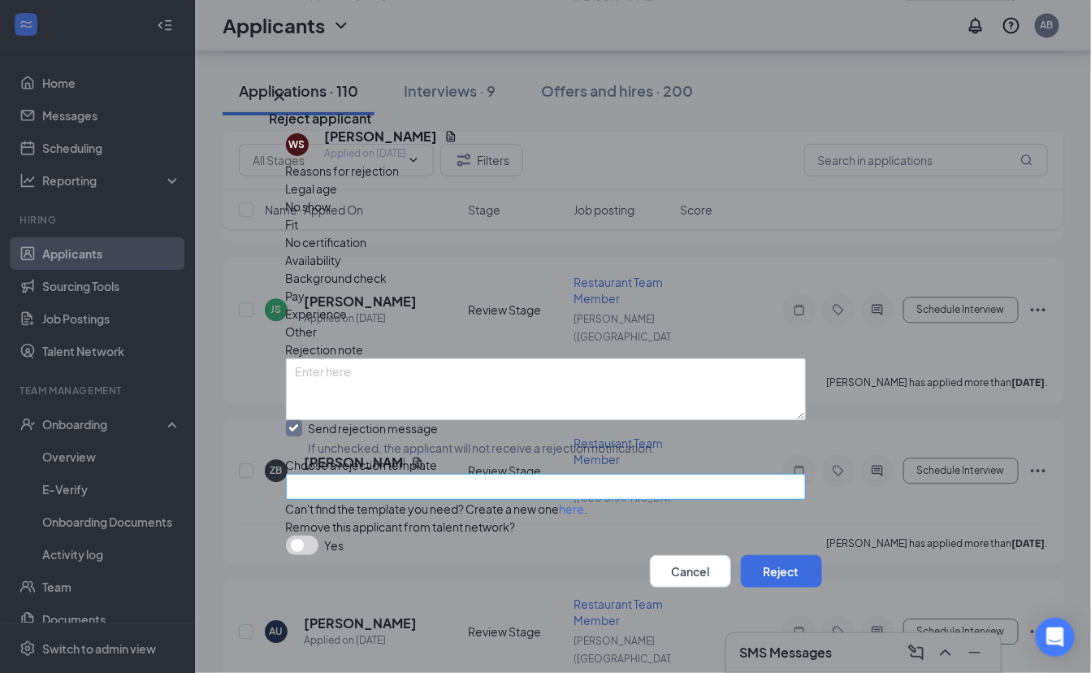
click at [418, 474] on input "search" at bounding box center [540, 486] width 489 height 24
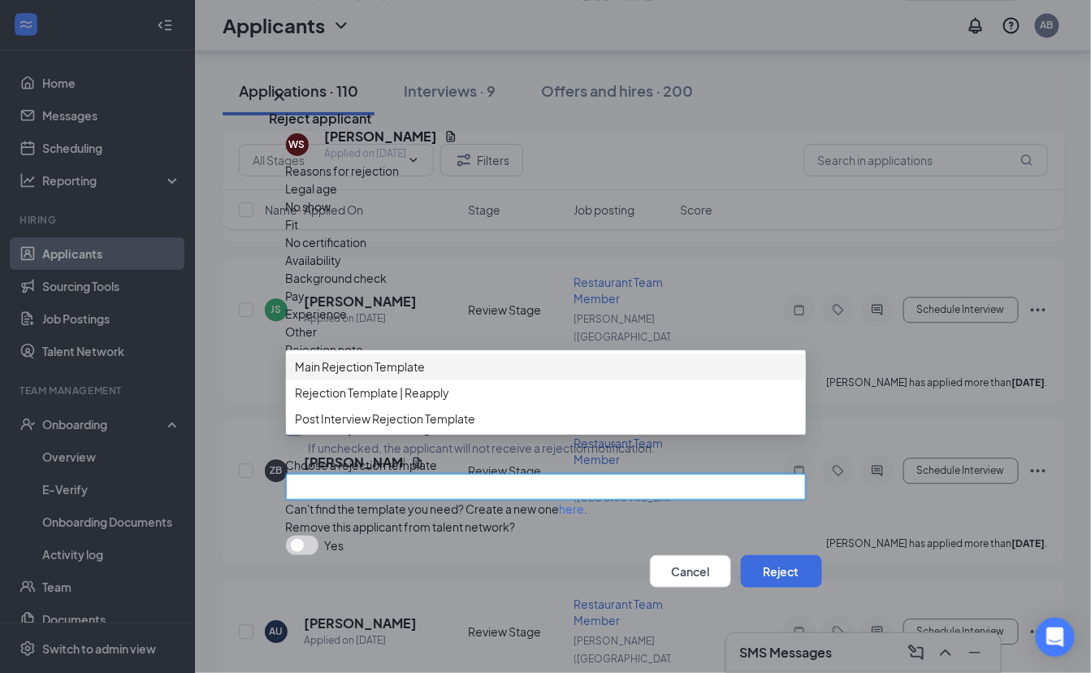
click at [513, 353] on div "Main Rejection Template" at bounding box center [546, 366] width 520 height 26
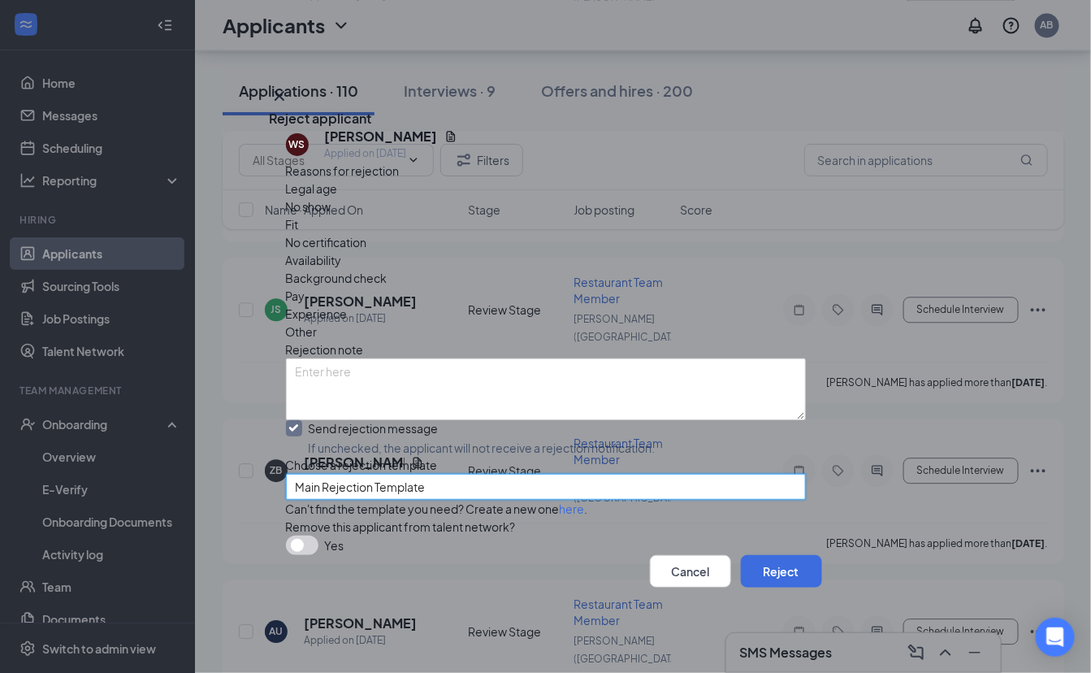
scroll to position [31, 0]
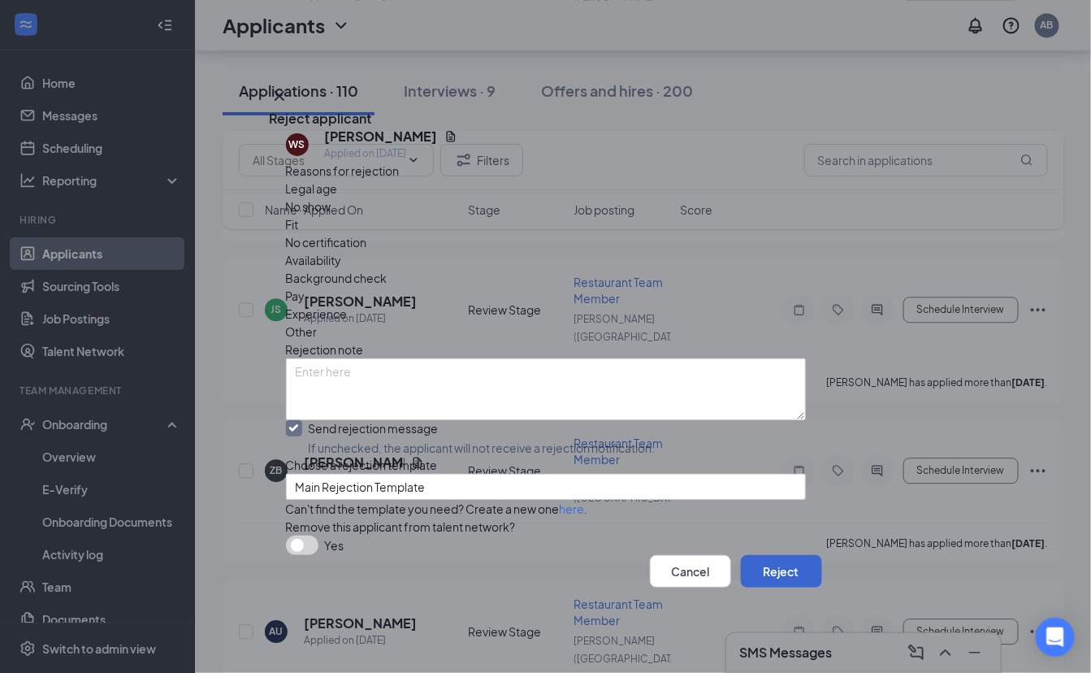
click at [762, 587] on button "Reject" at bounding box center [781, 571] width 81 height 32
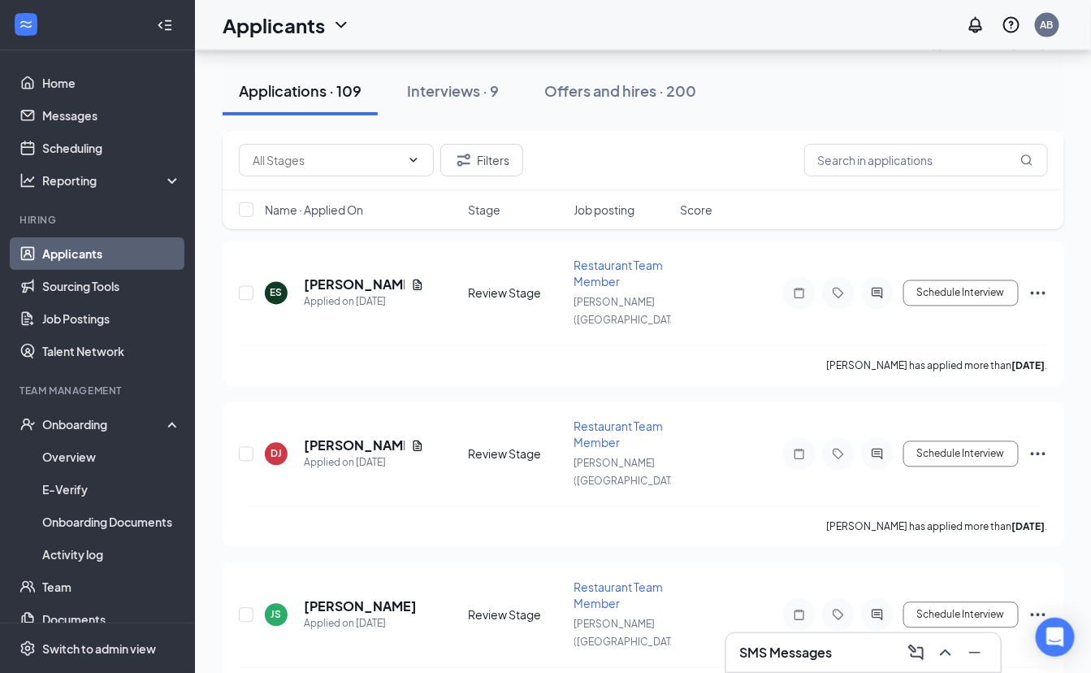
scroll to position [2966, 0]
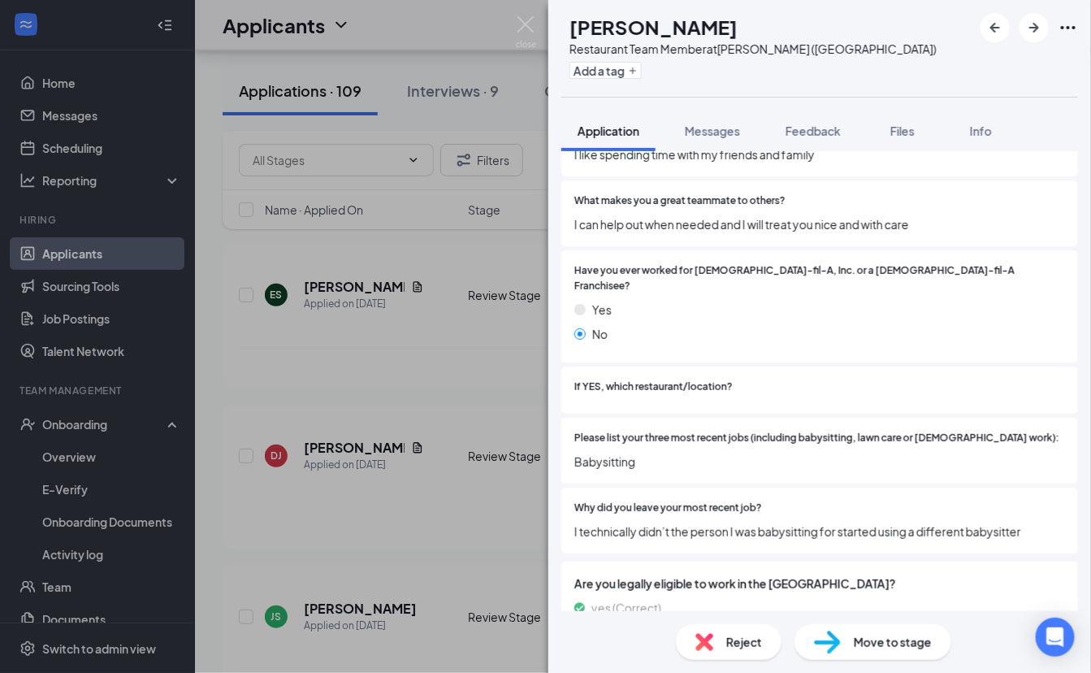
scroll to position [1458, 0]
click at [855, 636] on span "Move to stage" at bounding box center [893, 642] width 78 height 18
type input "Offsite Interview (next stage)"
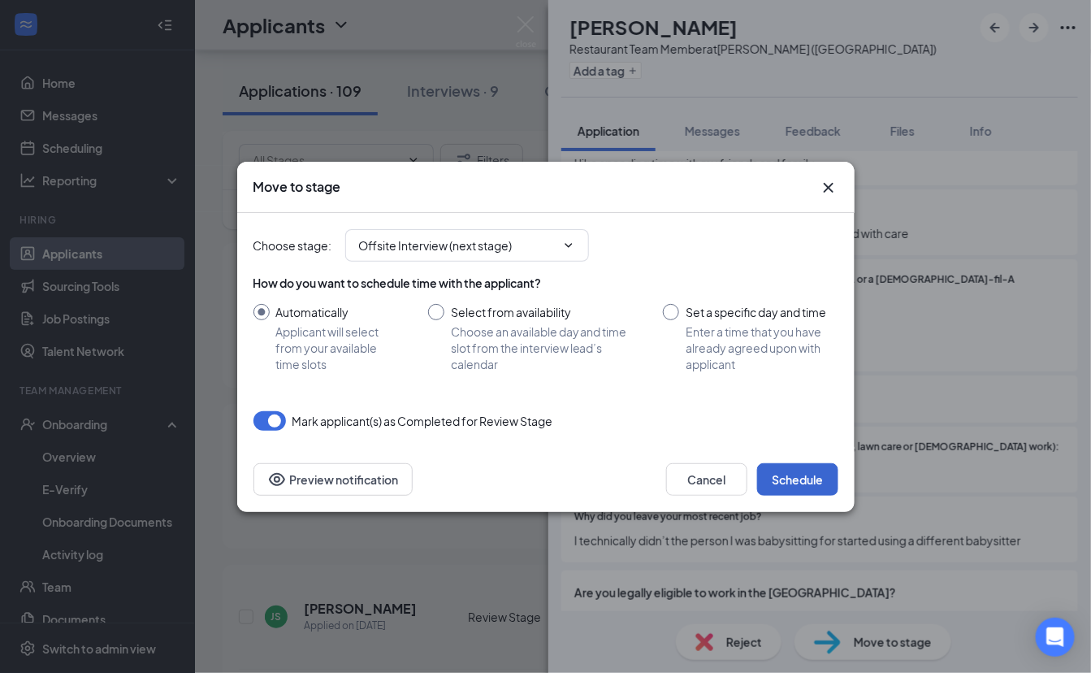
click at [792, 466] on button "Schedule" at bounding box center [797, 479] width 81 height 32
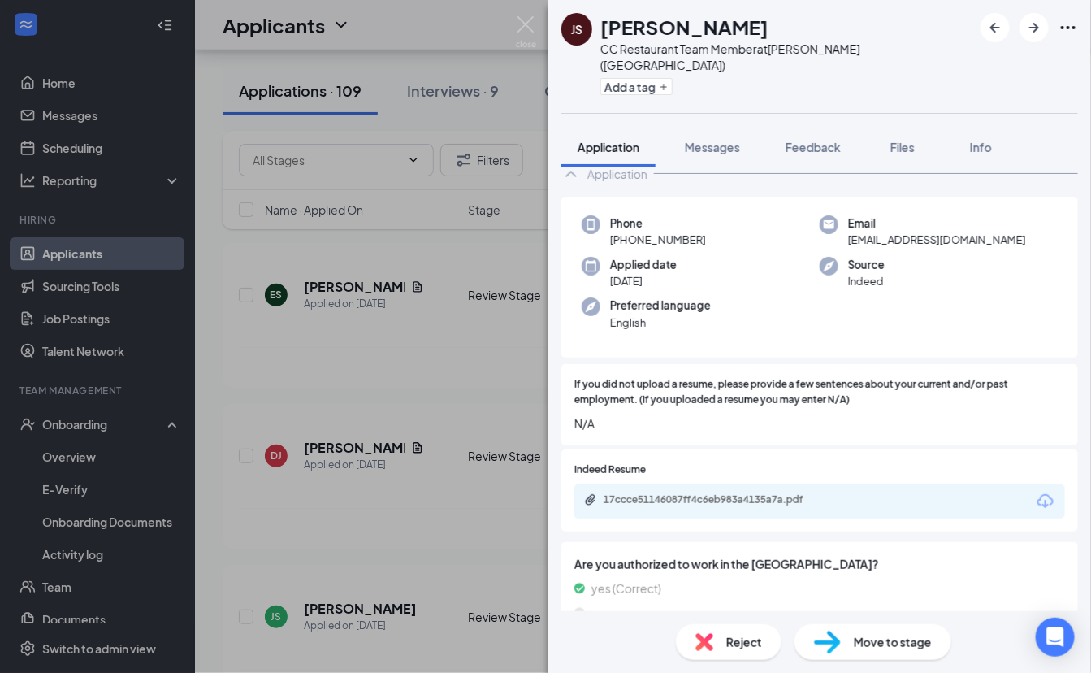
scroll to position [99, 0]
click at [660, 495] on div "17ccce51146087ff4c6eb983a4135a7a.pdf" at bounding box center [717, 501] width 227 height 13
